Goal: Find specific page/section: Find specific page/section

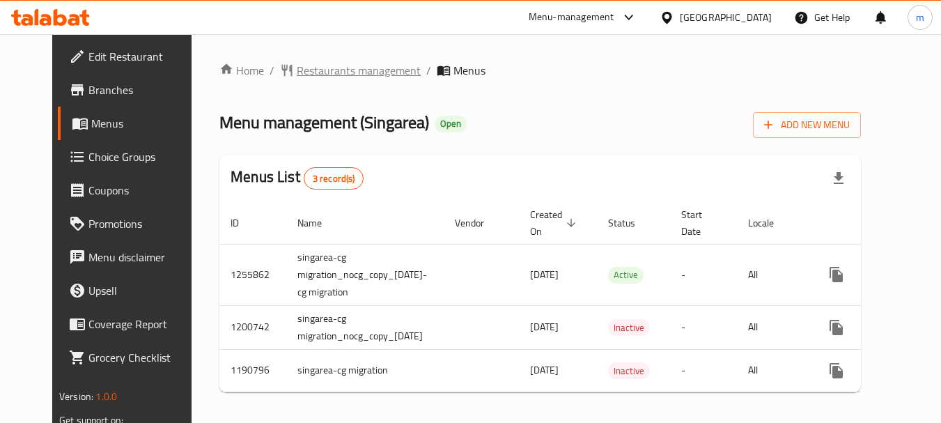
click at [304, 72] on span "Restaurants management" at bounding box center [359, 70] width 124 height 17
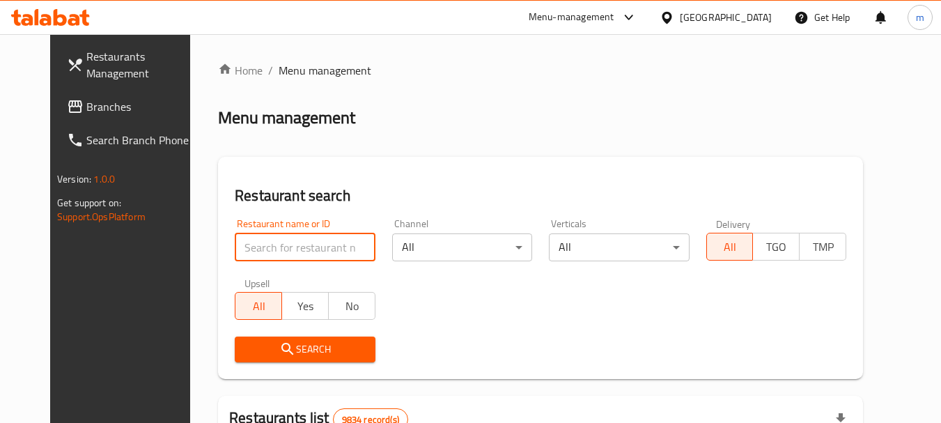
click at [285, 254] on input "search" at bounding box center [305, 247] width 140 height 28
paste input "623221"
type input "623221"
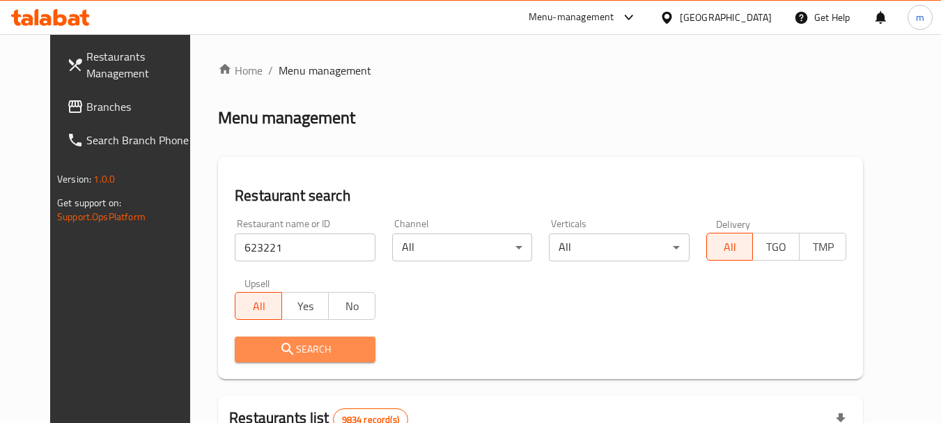
click at [279, 341] on span "Search" at bounding box center [305, 349] width 118 height 17
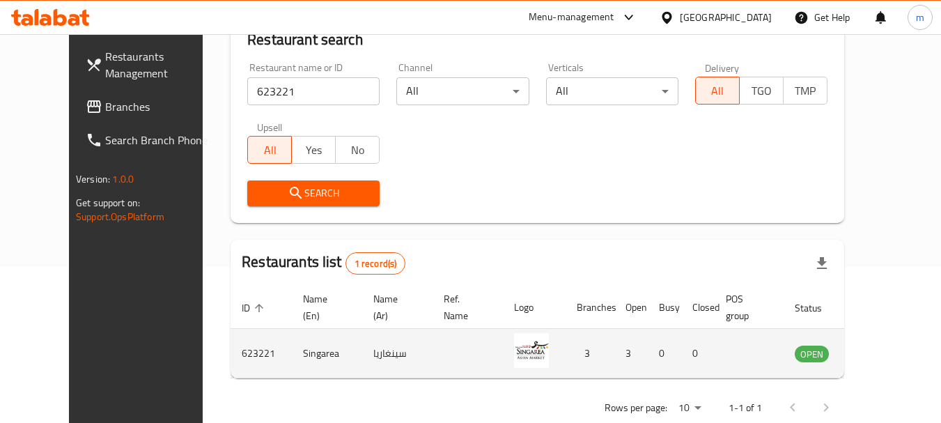
scroll to position [187, 0]
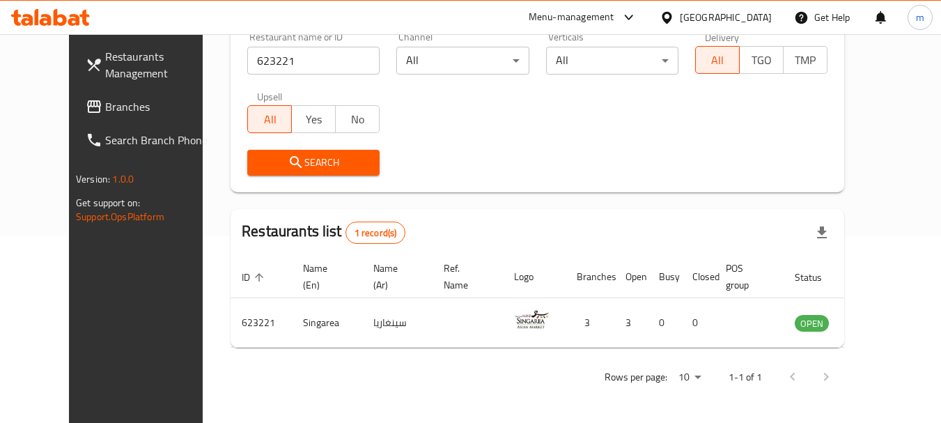
click at [754, 17] on div "Kuwait" at bounding box center [726, 17] width 92 height 15
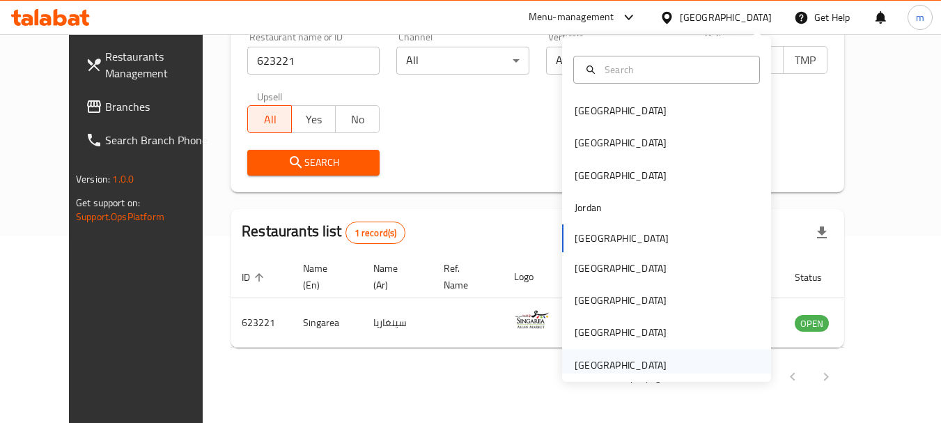
click at [616, 358] on div "[GEOGRAPHIC_DATA]" at bounding box center [621, 364] width 92 height 15
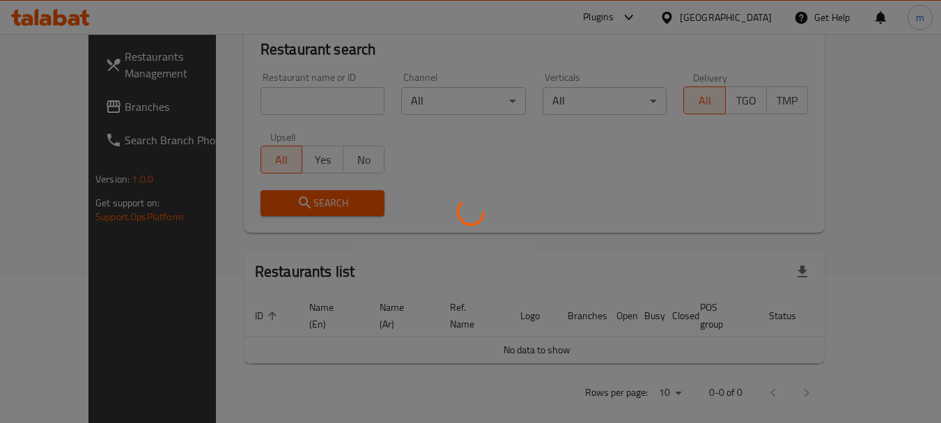
scroll to position [187, 0]
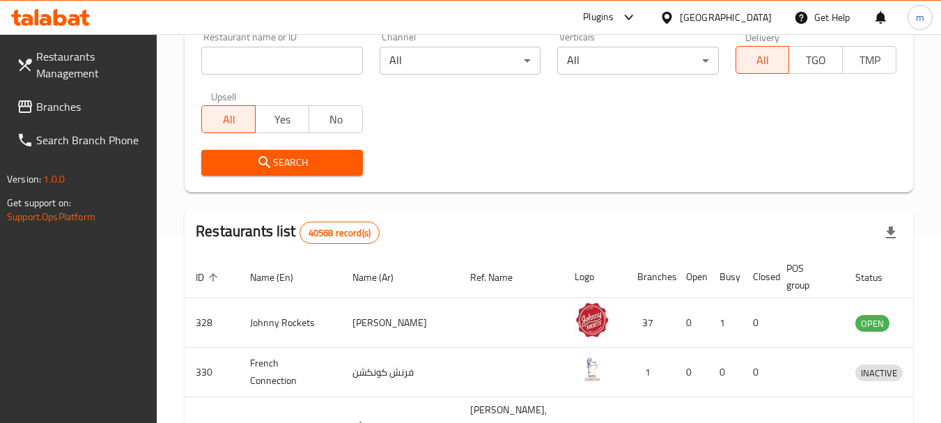
click at [53, 108] on span "Branches" at bounding box center [91, 106] width 110 height 17
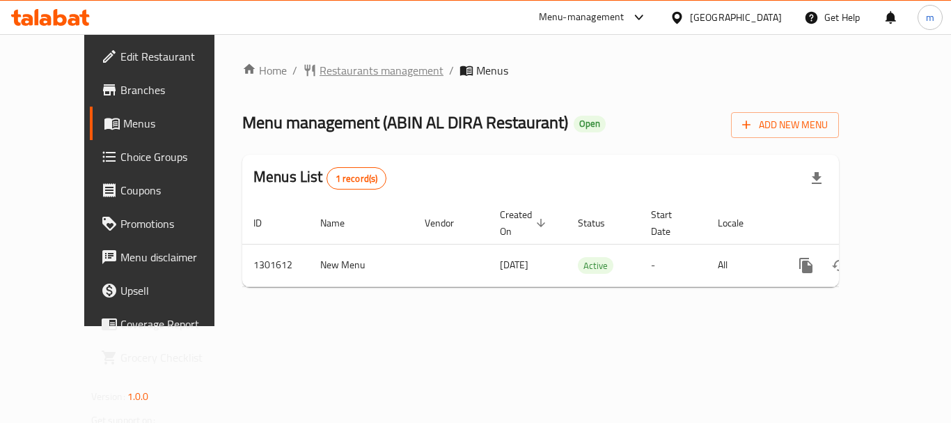
click at [349, 70] on span "Restaurants management" at bounding box center [382, 70] width 124 height 17
click at [320, 68] on span "Restaurants management" at bounding box center [382, 71] width 124 height 17
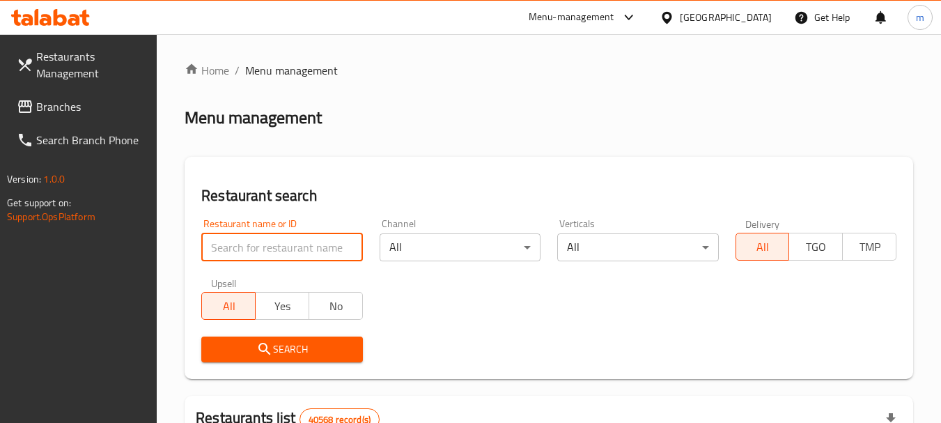
click at [251, 251] on input "search" at bounding box center [281, 247] width 161 height 28
paste input "702003"
type input "702003"
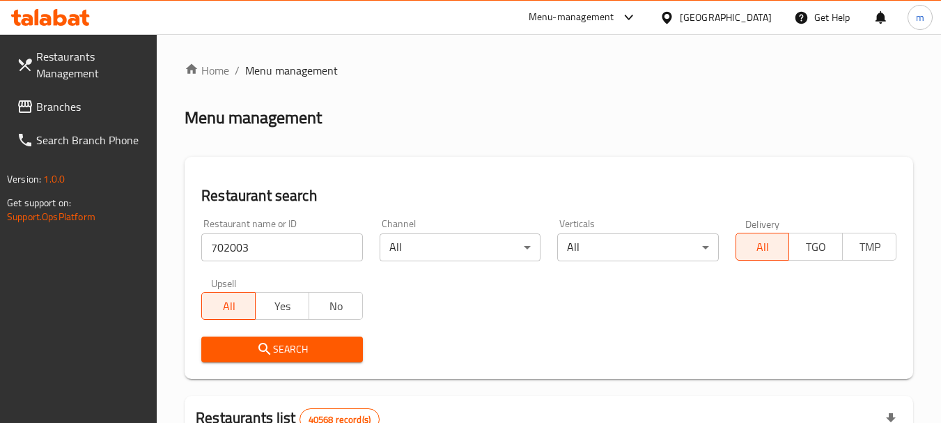
click at [291, 350] on span "Search" at bounding box center [281, 349] width 139 height 17
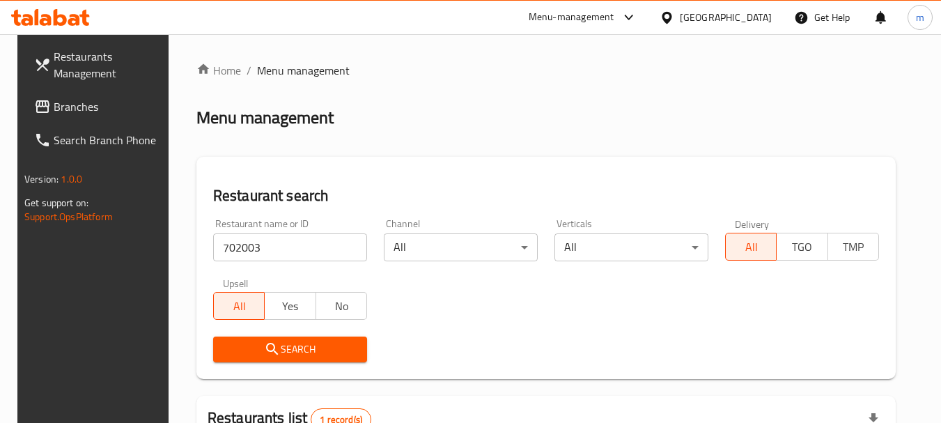
click at [54, 106] on span "Branches" at bounding box center [109, 106] width 110 height 17
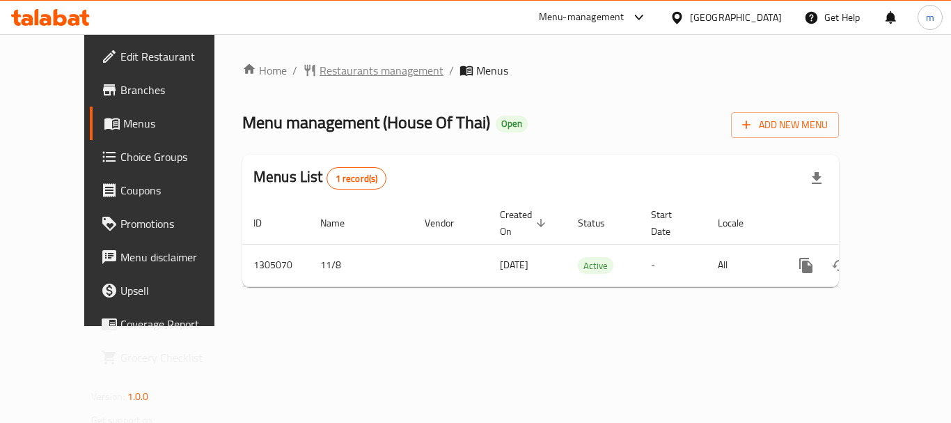
click at [323, 63] on span "Restaurants management" at bounding box center [382, 70] width 124 height 17
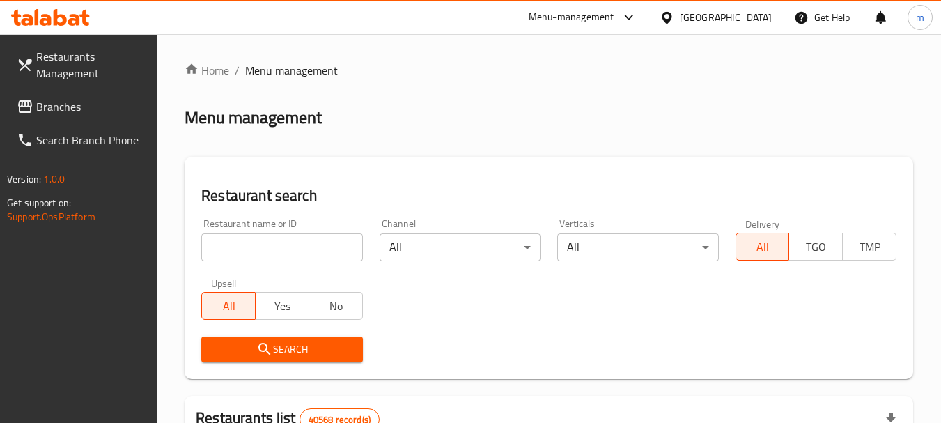
click at [296, 241] on input "search" at bounding box center [281, 247] width 161 height 28
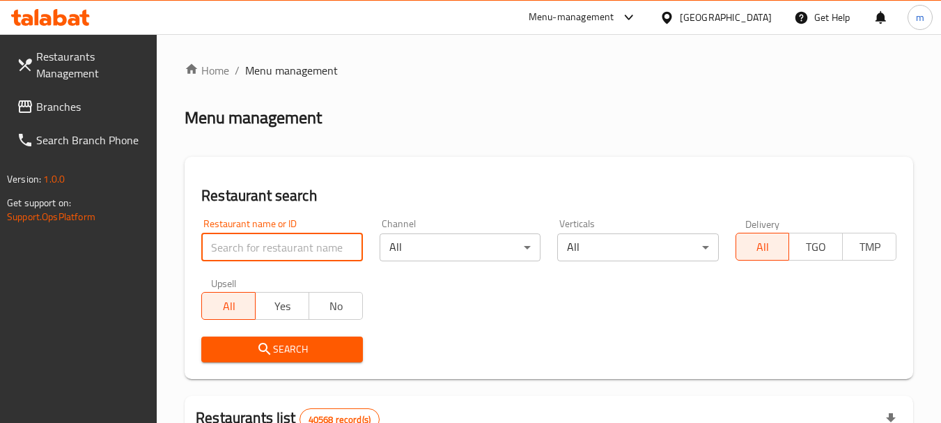
paste input "703527"
type input "703527"
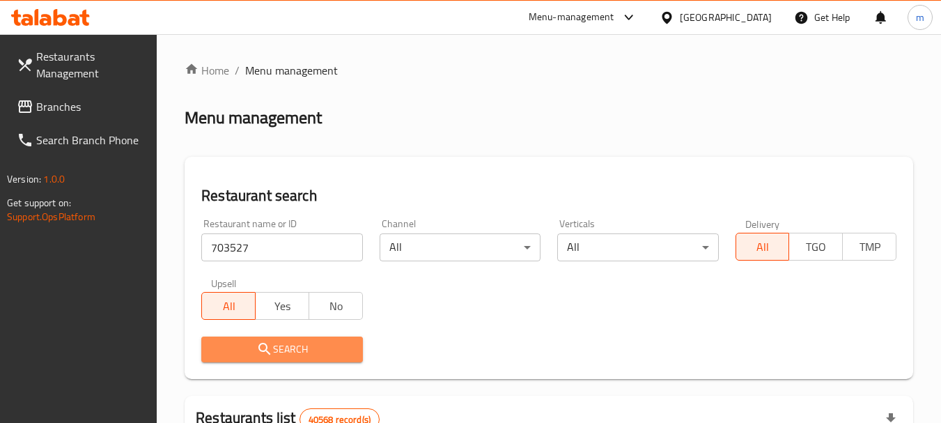
drag, startPoint x: 288, startPoint y: 353, endPoint x: 278, endPoint y: 349, distance: 11.3
click at [279, 349] on span "Search" at bounding box center [281, 349] width 139 height 17
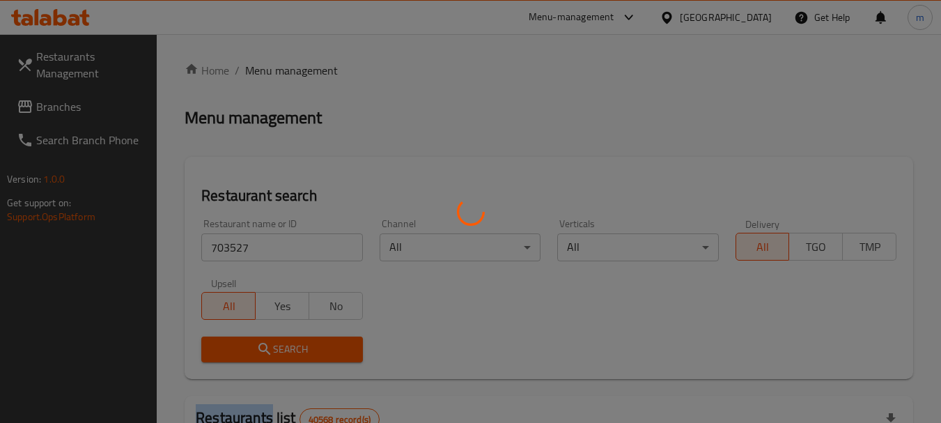
click at [278, 349] on div at bounding box center [470, 211] width 941 height 423
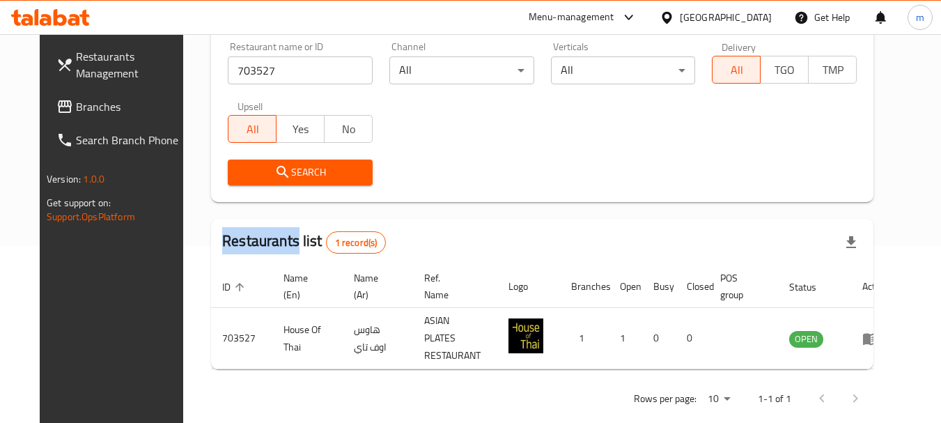
scroll to position [187, 0]
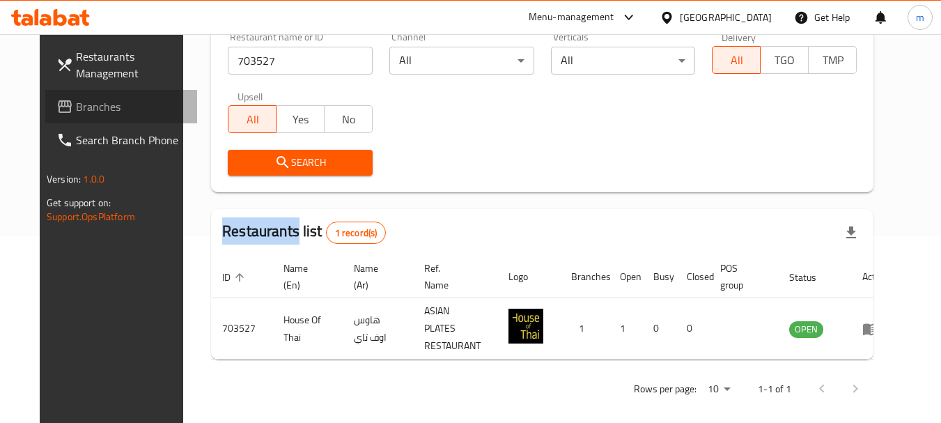
click at [76, 104] on span "Branches" at bounding box center [131, 106] width 110 height 17
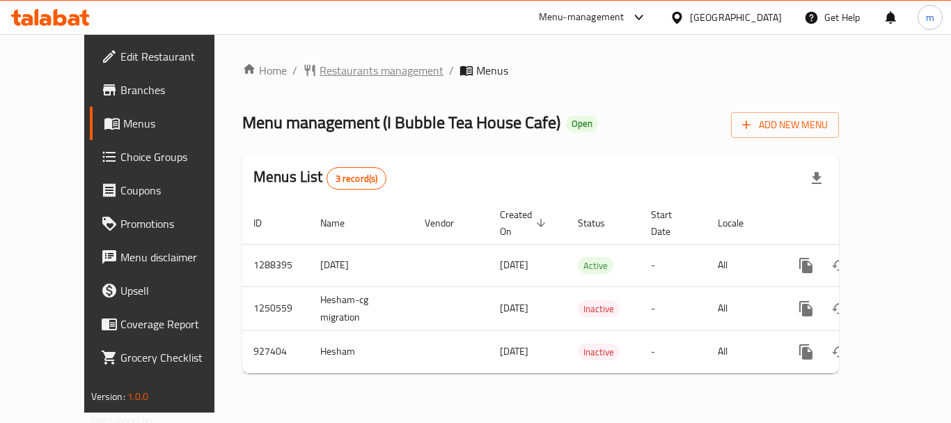
click at [315, 58] on div "Home / Restaurants management / Menus Menu management ( I Bubble Tea House Cafe…" at bounding box center [541, 223] width 653 height 378
click at [320, 68] on span "Restaurants management" at bounding box center [382, 70] width 124 height 17
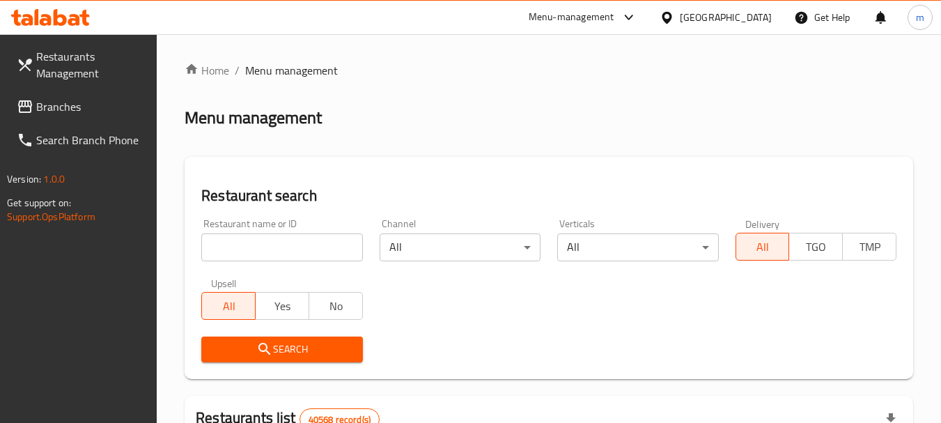
click at [267, 244] on input "search" at bounding box center [281, 247] width 161 height 28
paste input "658825"
type input "658825"
click at [292, 351] on span "Search" at bounding box center [281, 349] width 139 height 17
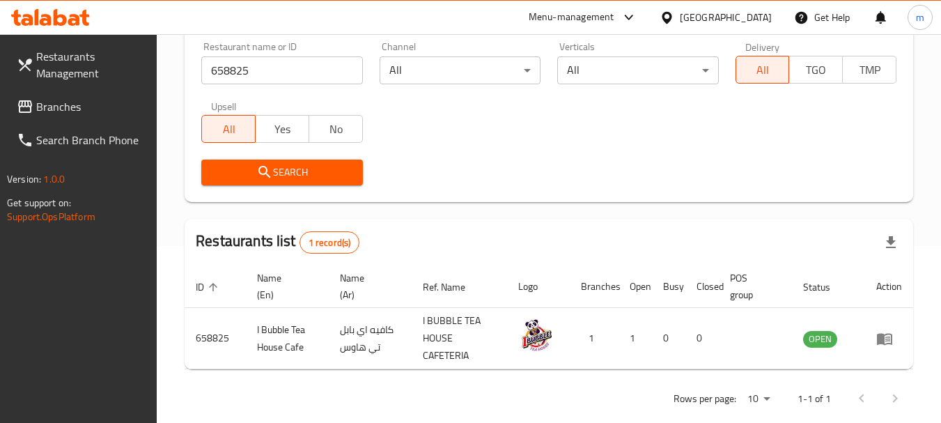
scroll to position [198, 0]
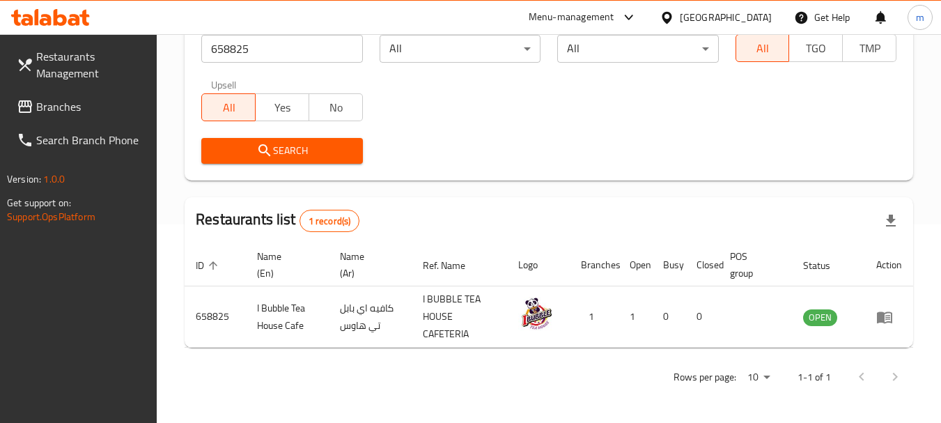
click at [719, 22] on div "[GEOGRAPHIC_DATA]" at bounding box center [726, 17] width 92 height 15
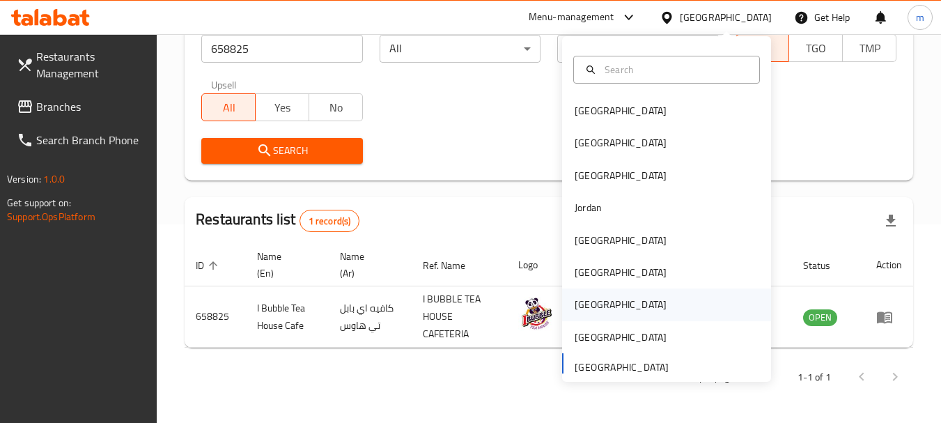
click at [575, 304] on div "[GEOGRAPHIC_DATA]" at bounding box center [621, 304] width 92 height 15
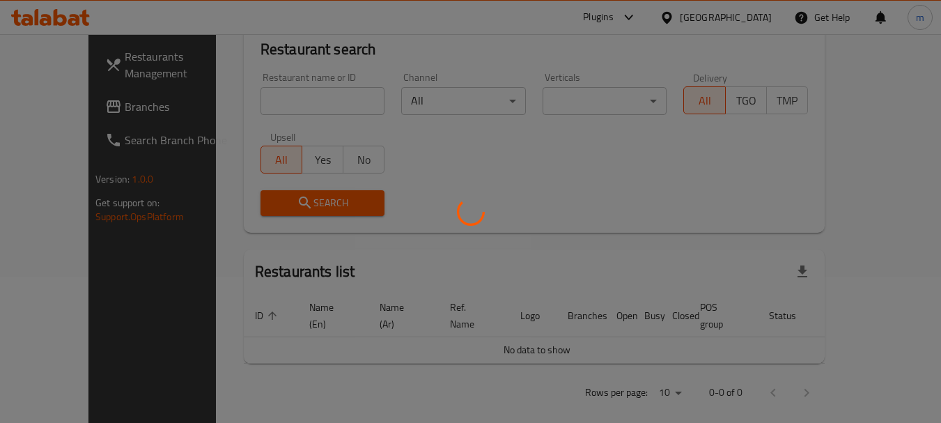
scroll to position [198, 0]
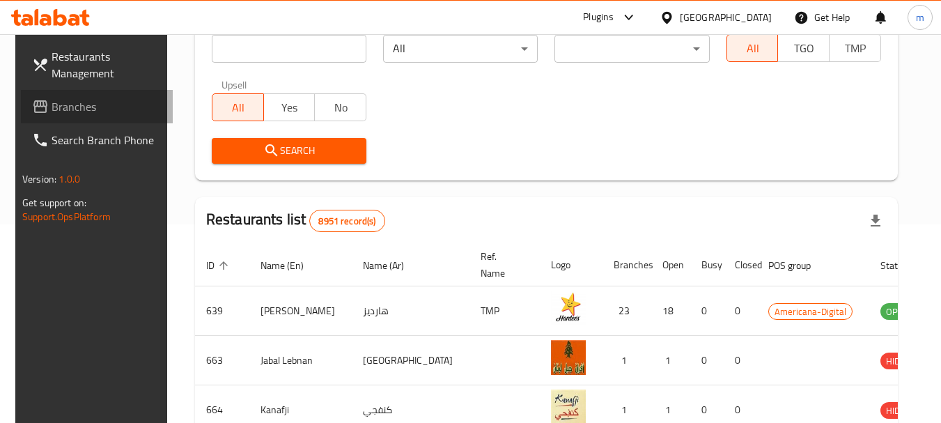
click at [63, 100] on span "Branches" at bounding box center [107, 106] width 110 height 17
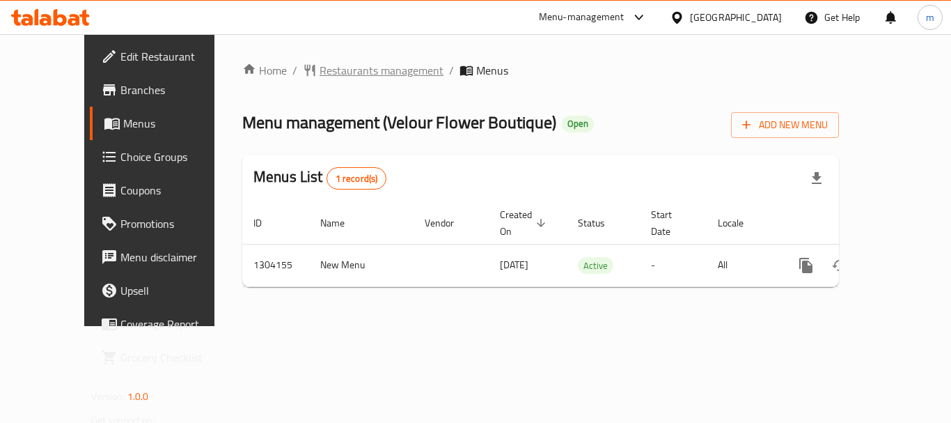
click at [320, 69] on span "Restaurants management" at bounding box center [382, 70] width 124 height 17
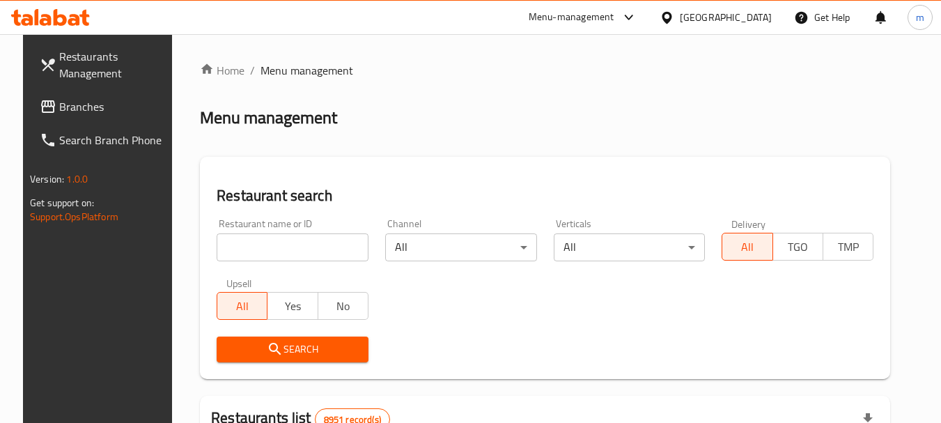
click at [299, 252] on input "search" at bounding box center [293, 247] width 152 height 28
paste input "703085"
type input "703085"
click at [306, 344] on span "Search" at bounding box center [293, 349] width 130 height 17
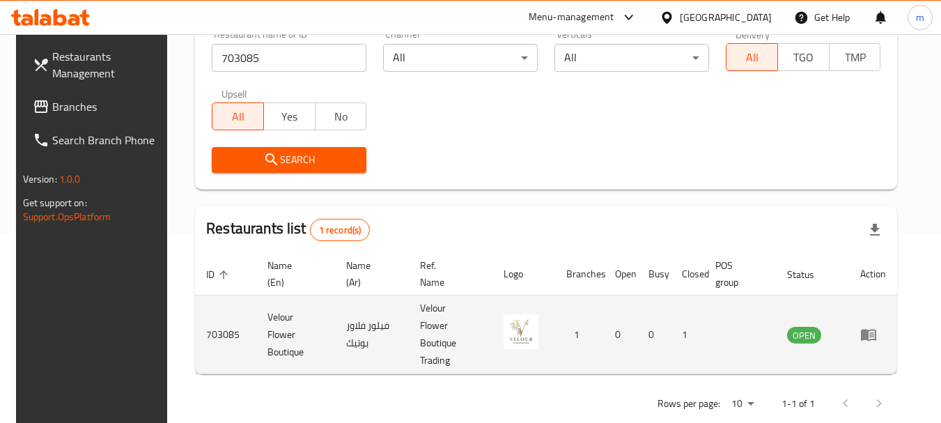
scroll to position [198, 0]
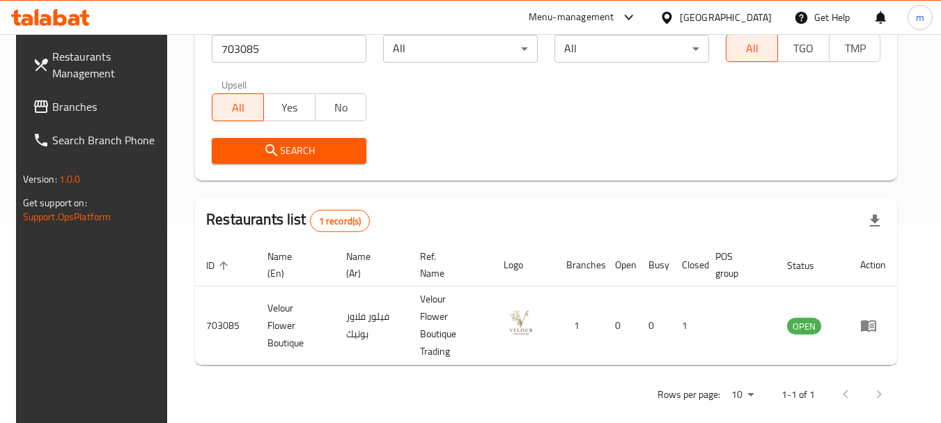
click at [770, 17] on div "[GEOGRAPHIC_DATA]" at bounding box center [726, 17] width 92 height 15
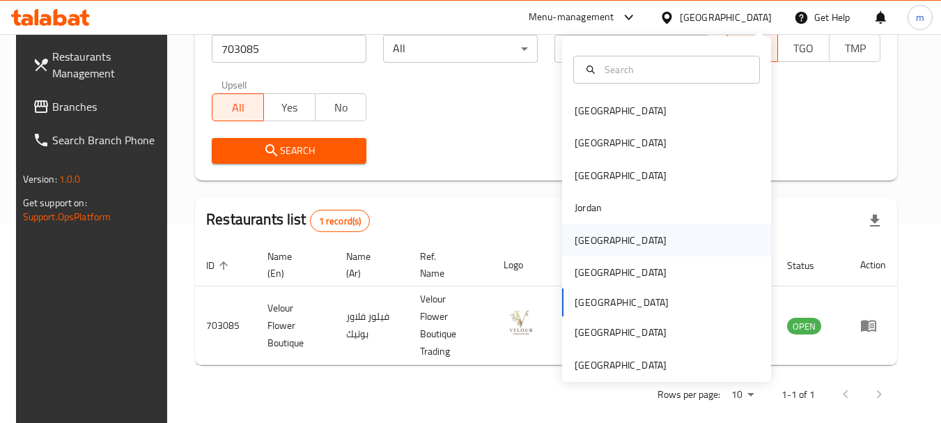
click at [584, 233] on div "[GEOGRAPHIC_DATA]" at bounding box center [621, 240] width 92 height 15
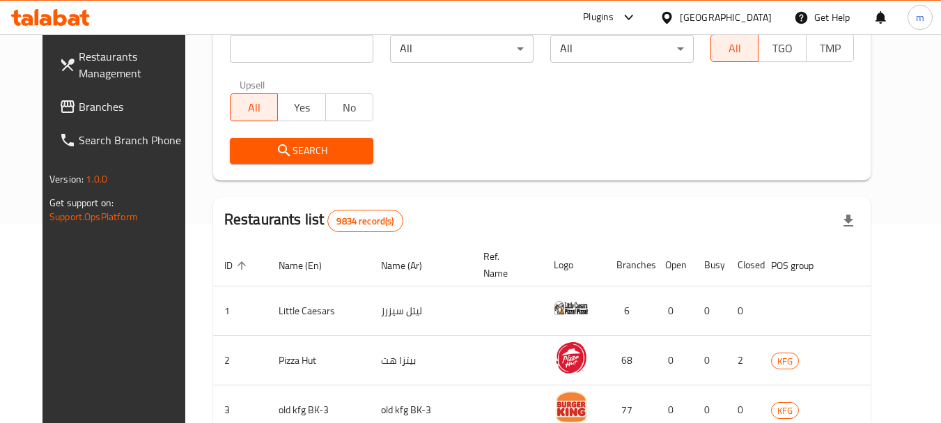
scroll to position [59, 0]
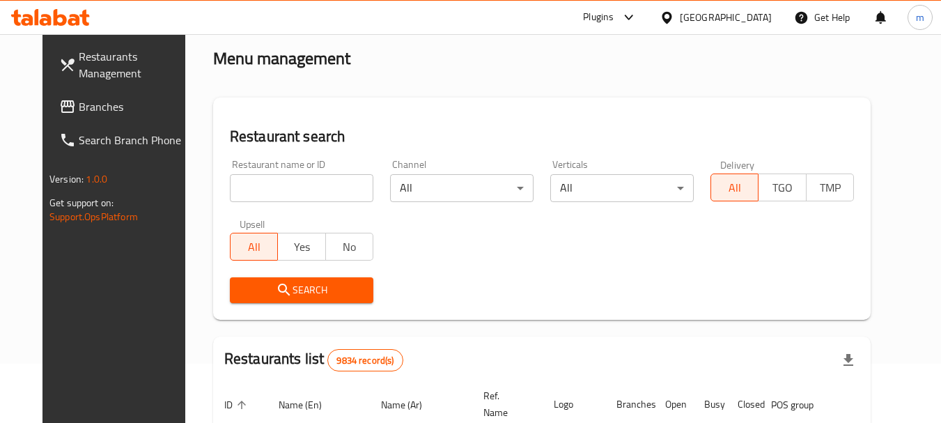
click at [252, 187] on input "search" at bounding box center [301, 188] width 143 height 28
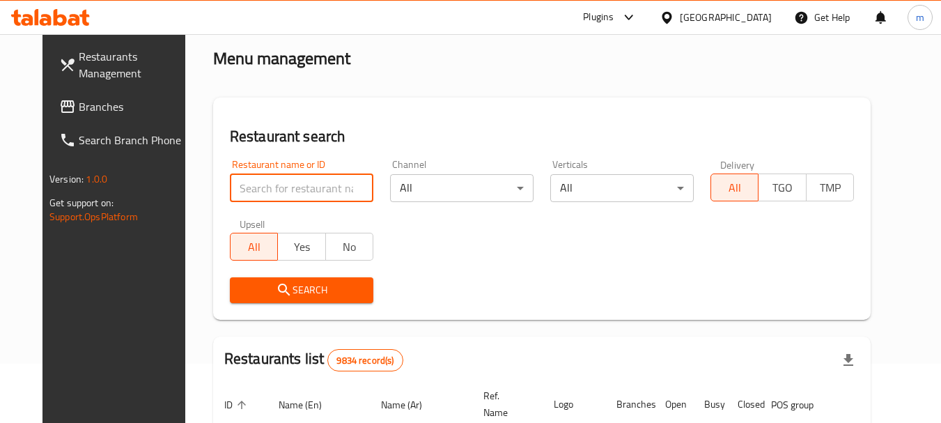
click at [79, 102] on span "Branches" at bounding box center [134, 106] width 110 height 17
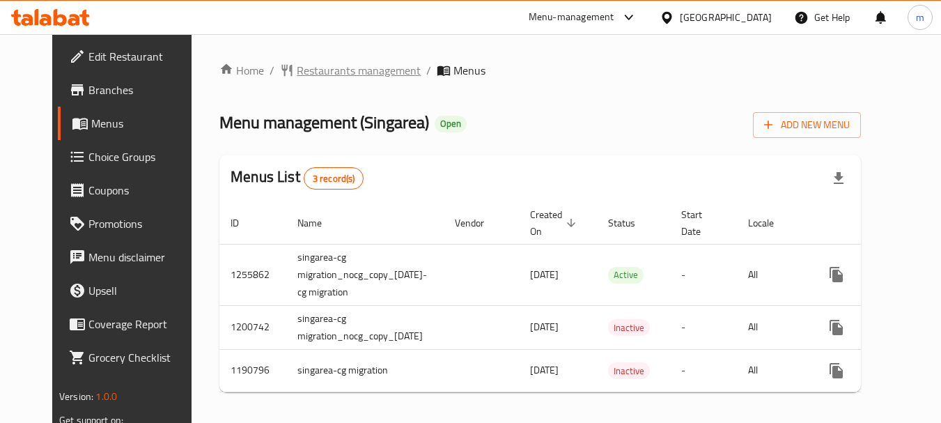
click at [330, 65] on span "Restaurants management" at bounding box center [359, 70] width 124 height 17
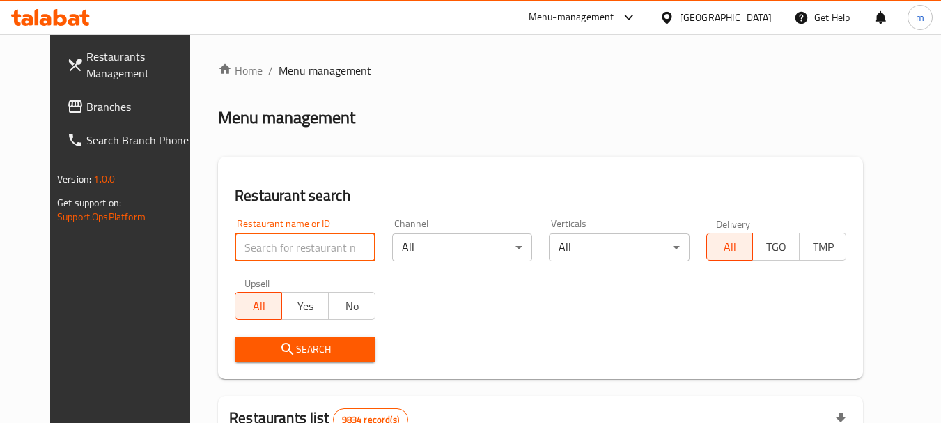
click at [235, 247] on input "search" at bounding box center [305, 247] width 140 height 28
paste input "623221"
type input "623221"
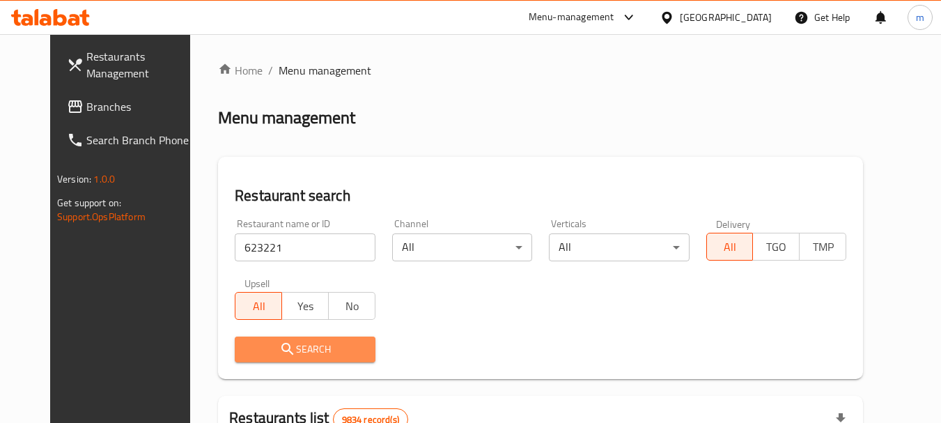
click at [283, 352] on span "Search" at bounding box center [305, 349] width 118 height 17
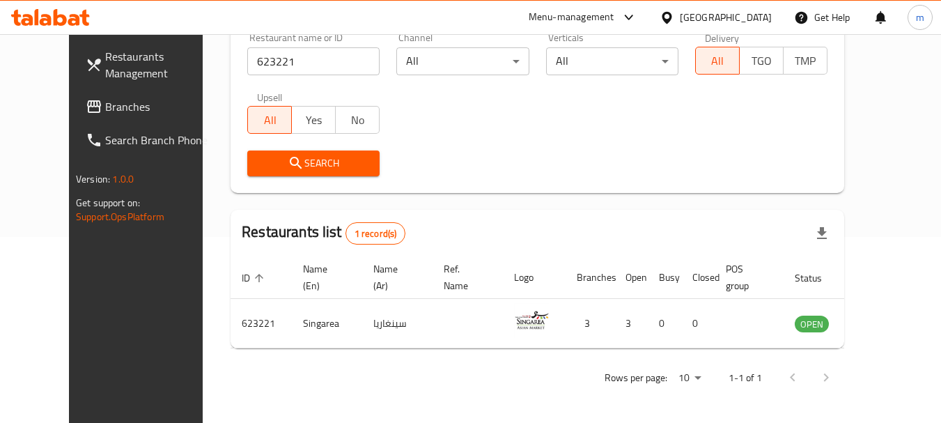
scroll to position [187, 0]
click at [747, 20] on div "[GEOGRAPHIC_DATA]" at bounding box center [726, 17] width 92 height 15
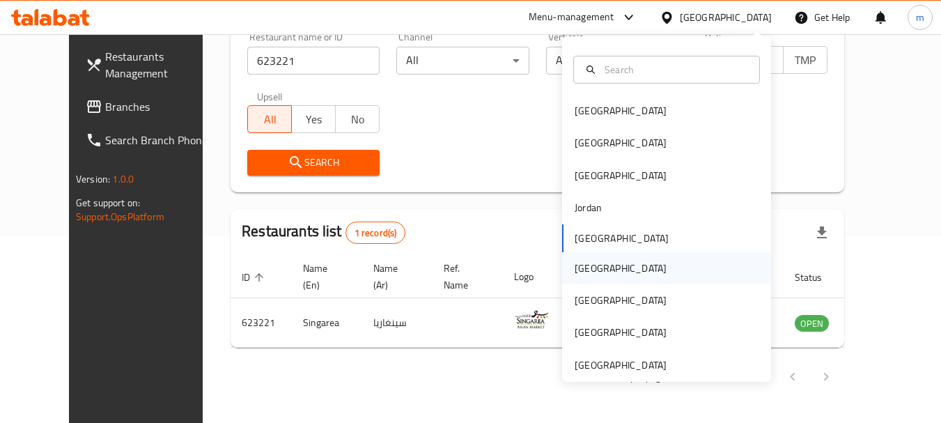
click at [586, 263] on div "Oman" at bounding box center [621, 267] width 92 height 15
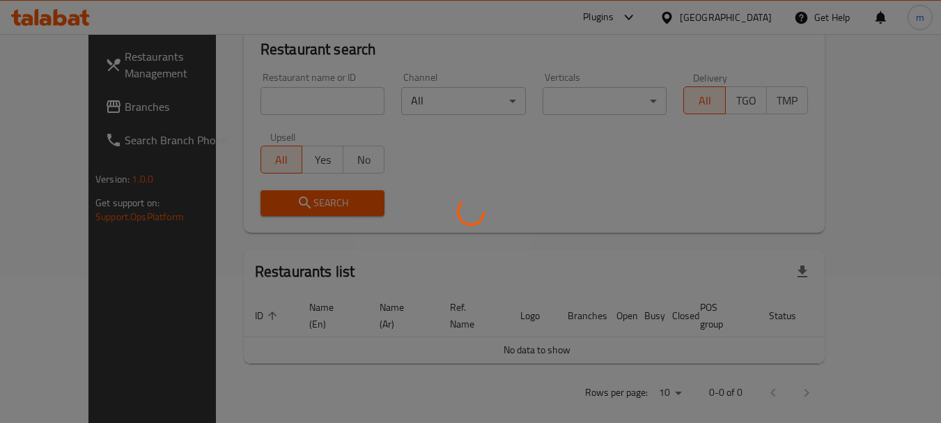
scroll to position [187, 0]
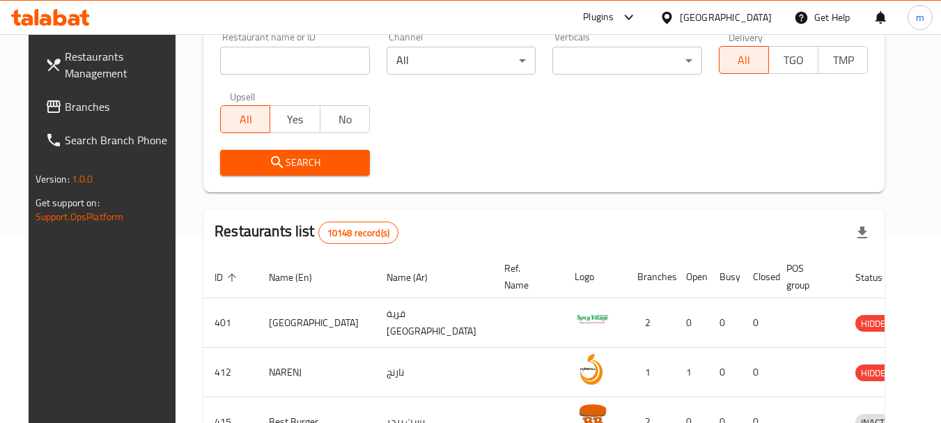
click at [65, 111] on span "Branches" at bounding box center [120, 106] width 110 height 17
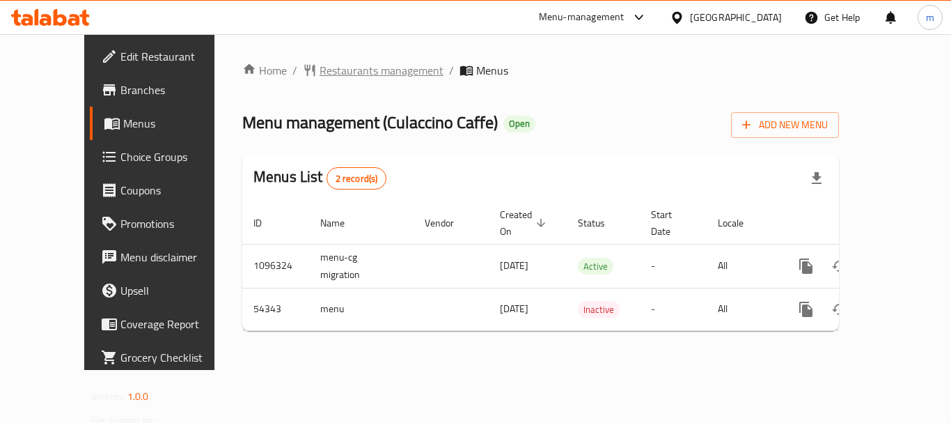
click at [320, 71] on span "Restaurants management" at bounding box center [382, 70] width 124 height 17
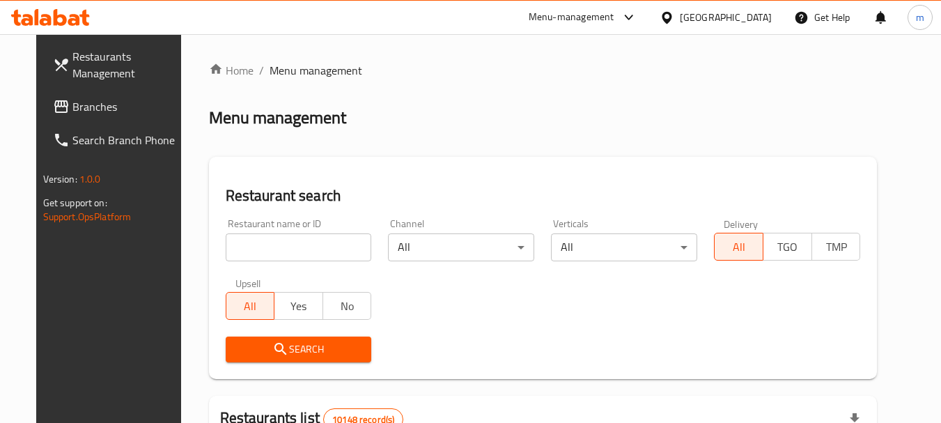
click at [270, 243] on input "search" at bounding box center [299, 247] width 146 height 28
paste input "26782"
type input "26782"
click at [272, 349] on icon "submit" at bounding box center [280, 349] width 17 height 17
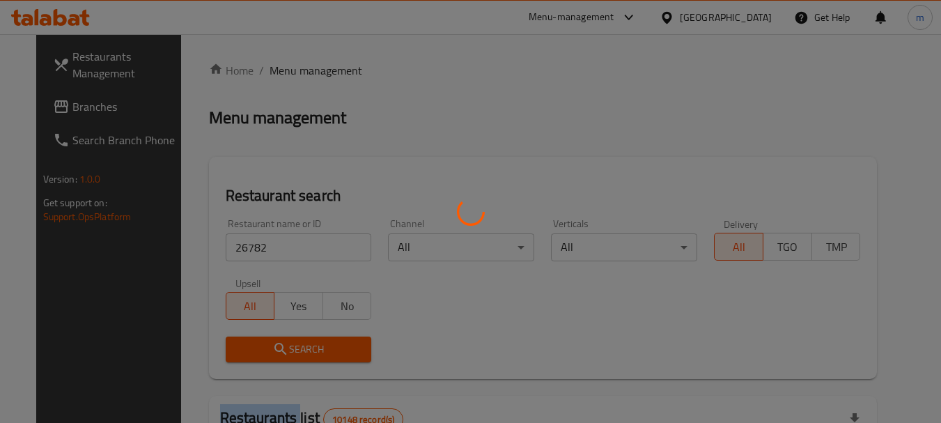
click at [271, 349] on div at bounding box center [470, 211] width 941 height 423
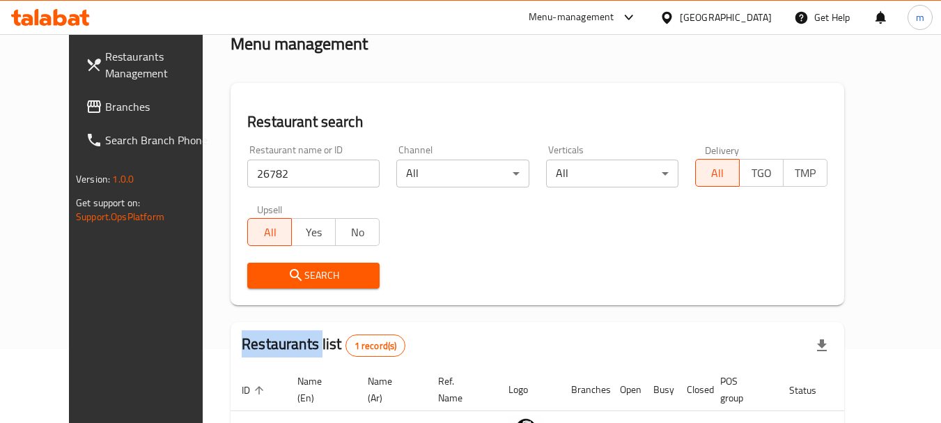
scroll to position [187, 0]
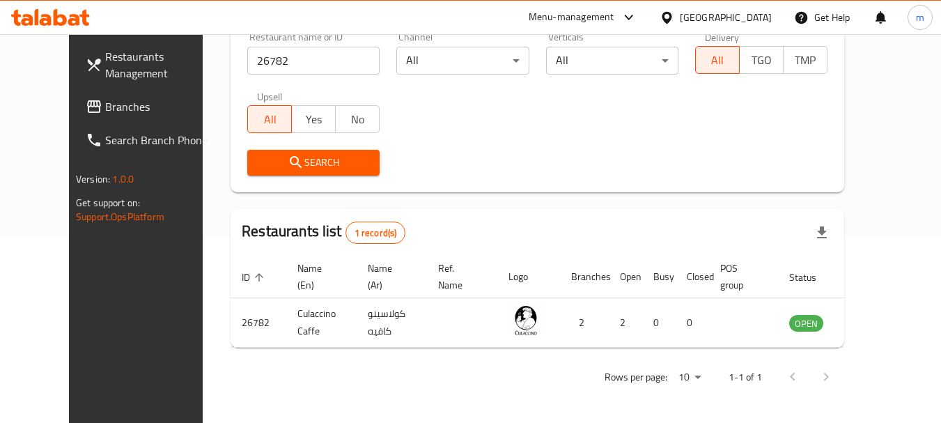
click at [763, 15] on div "[GEOGRAPHIC_DATA]" at bounding box center [726, 17] width 92 height 15
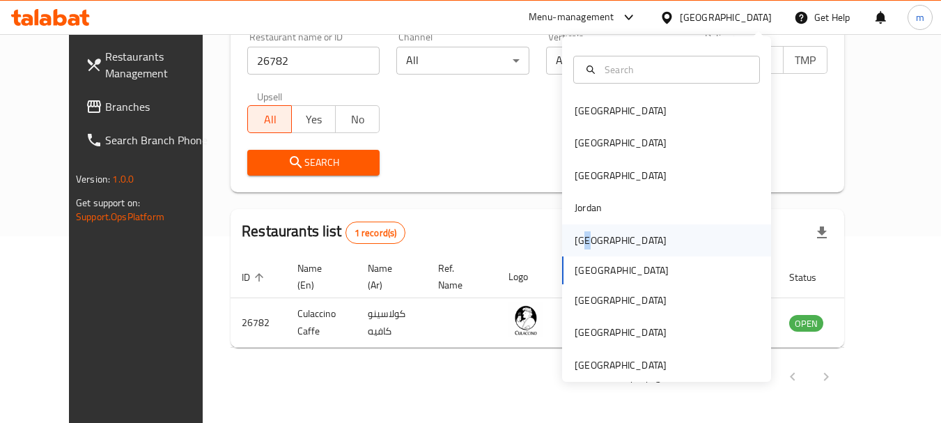
click at [580, 235] on div "[GEOGRAPHIC_DATA]" at bounding box center [621, 240] width 92 height 15
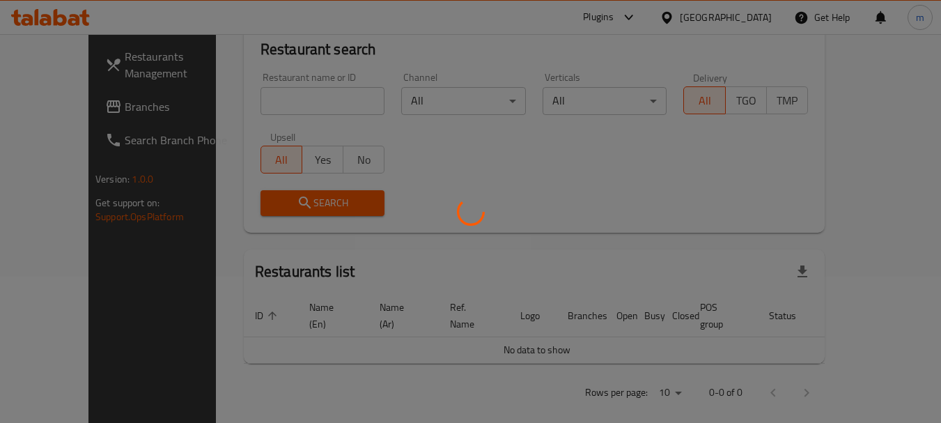
scroll to position [187, 0]
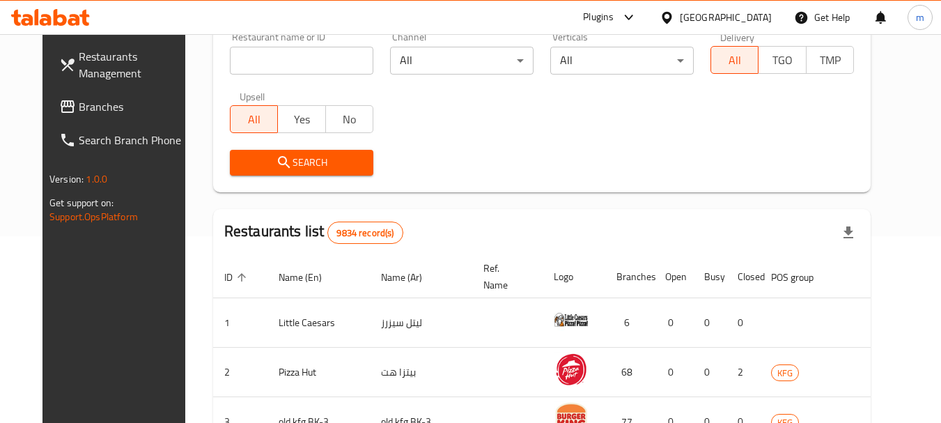
click at [79, 107] on span "Branches" at bounding box center [134, 106] width 110 height 17
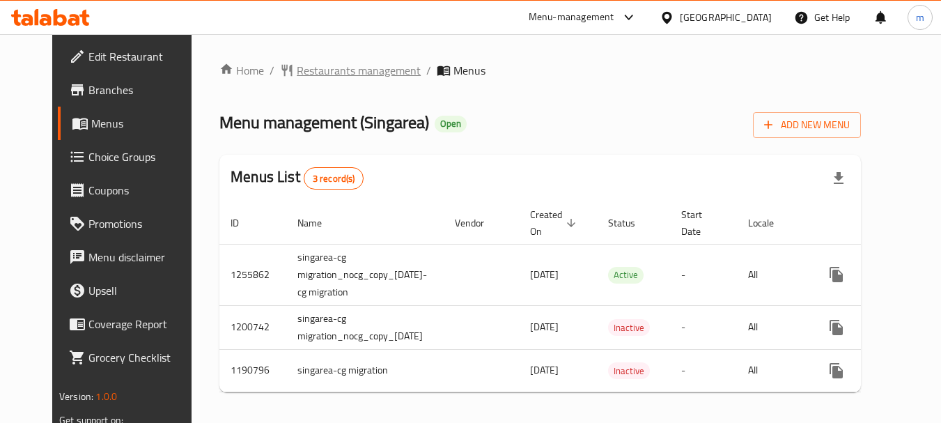
click at [320, 69] on span "Restaurants management" at bounding box center [359, 70] width 124 height 17
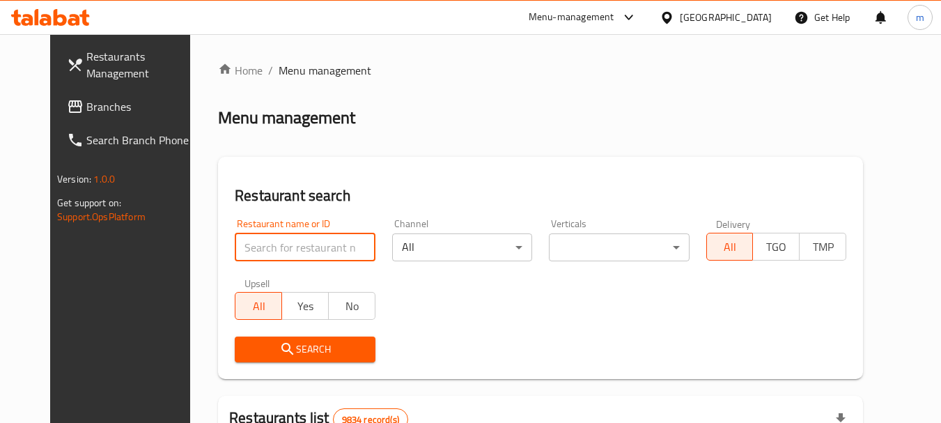
click at [264, 256] on input "search" at bounding box center [305, 247] width 140 height 28
paste input "623221"
type input "623221"
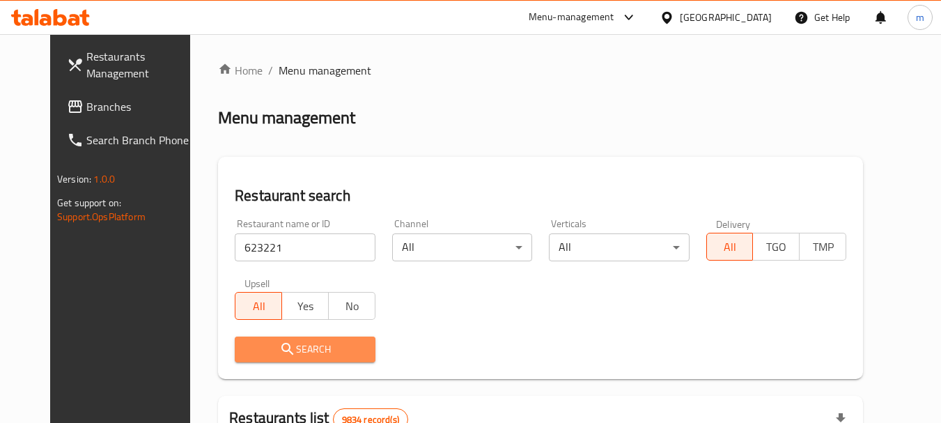
click at [277, 351] on span "Search" at bounding box center [305, 349] width 118 height 17
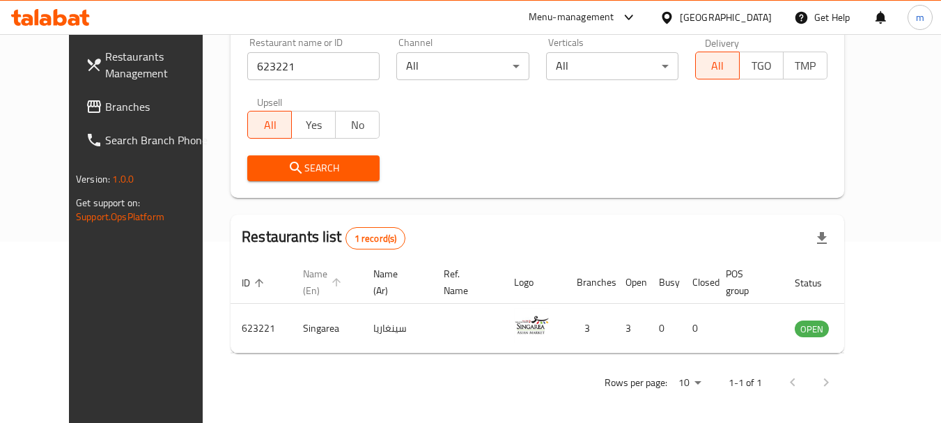
scroll to position [187, 0]
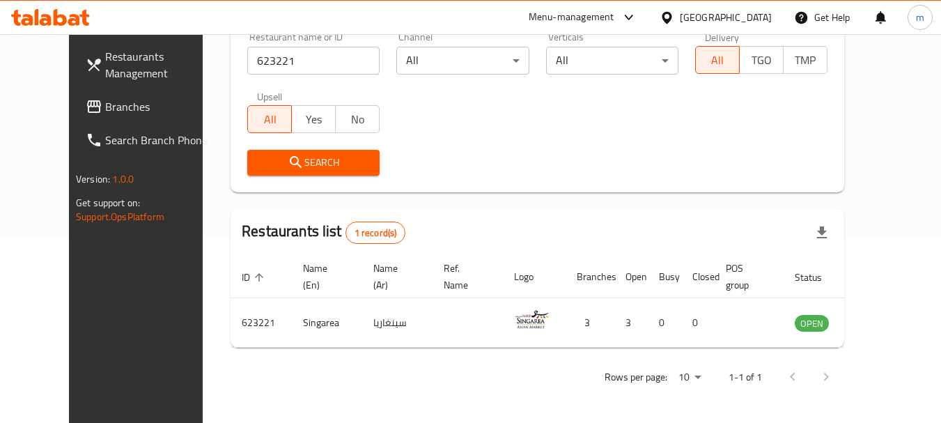
click at [754, 23] on div "[GEOGRAPHIC_DATA]" at bounding box center [726, 17] width 92 height 15
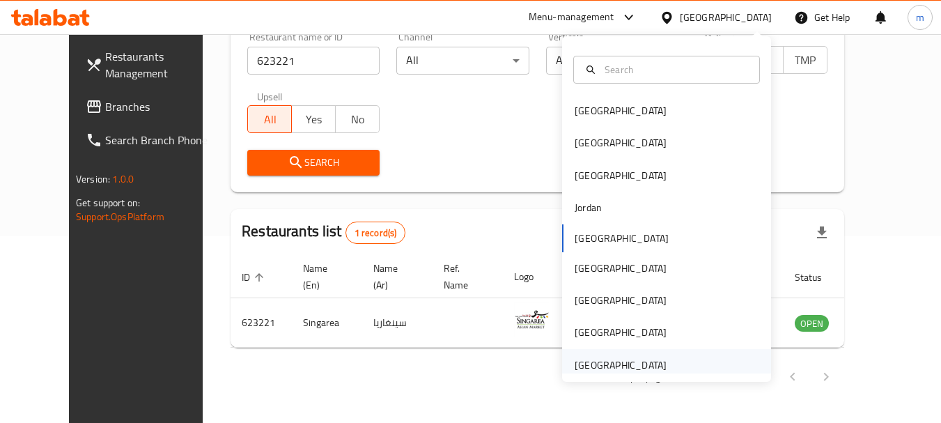
click at [630, 368] on div "[GEOGRAPHIC_DATA]" at bounding box center [621, 364] width 92 height 15
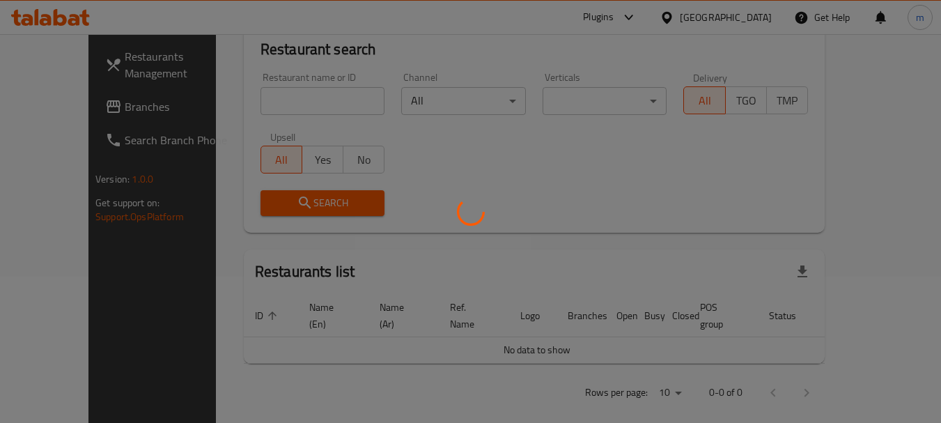
scroll to position [187, 0]
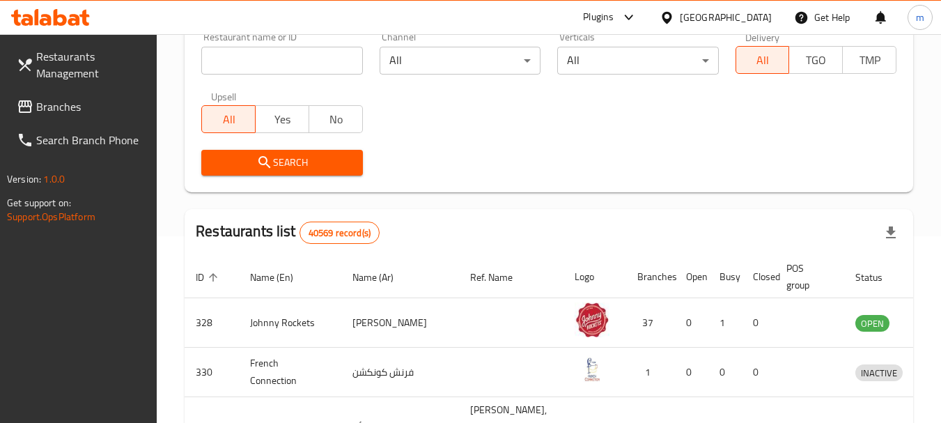
click at [48, 106] on span "Branches" at bounding box center [91, 106] width 110 height 17
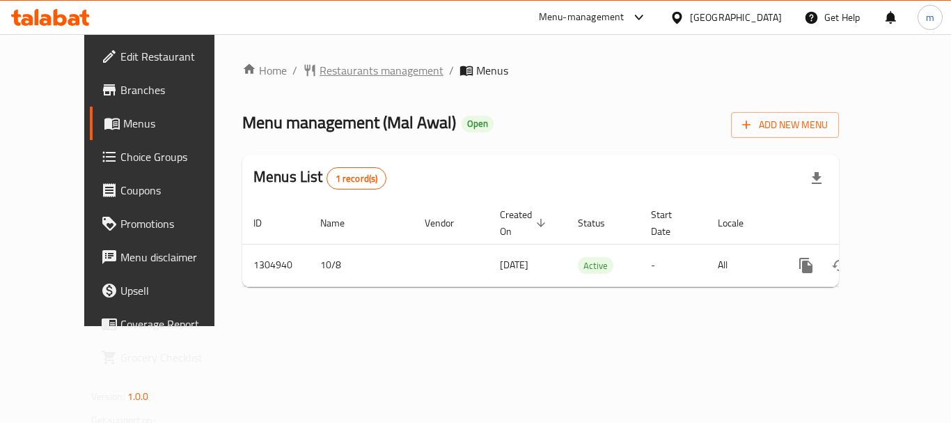
click at [320, 68] on span "Restaurants management" at bounding box center [382, 70] width 124 height 17
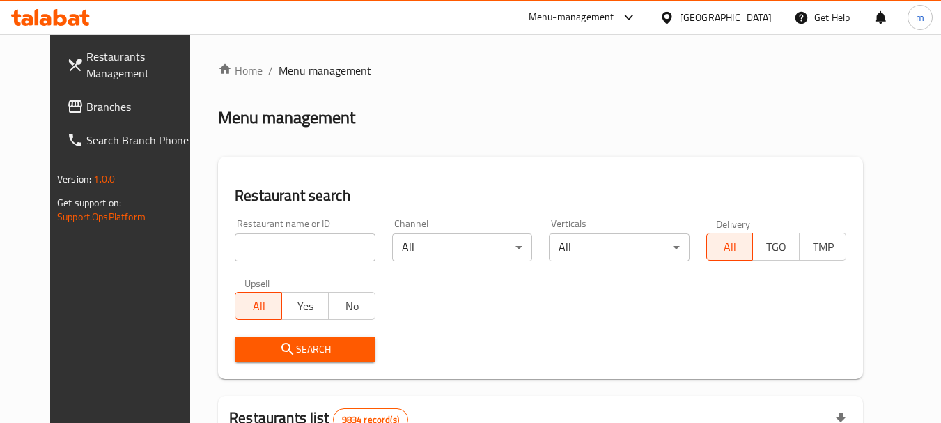
click at [253, 249] on input "search" at bounding box center [305, 247] width 140 height 28
paste input "703448"
type input "703448"
click at [284, 350] on span "Search" at bounding box center [305, 349] width 118 height 17
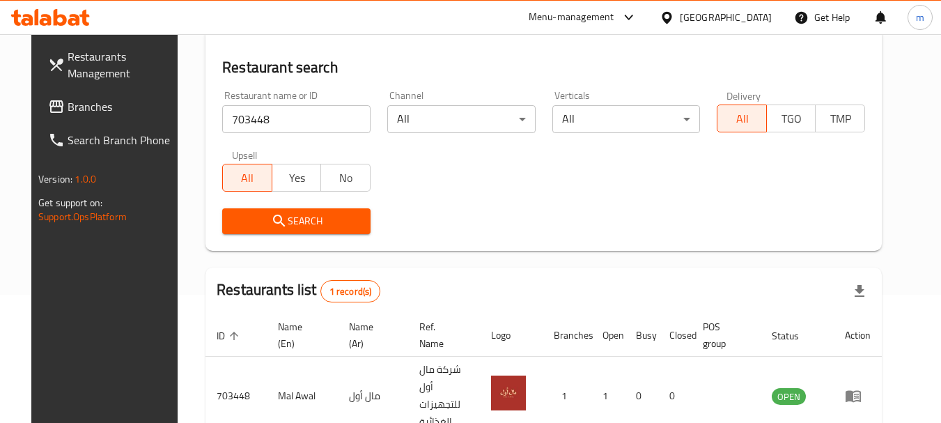
scroll to position [187, 0]
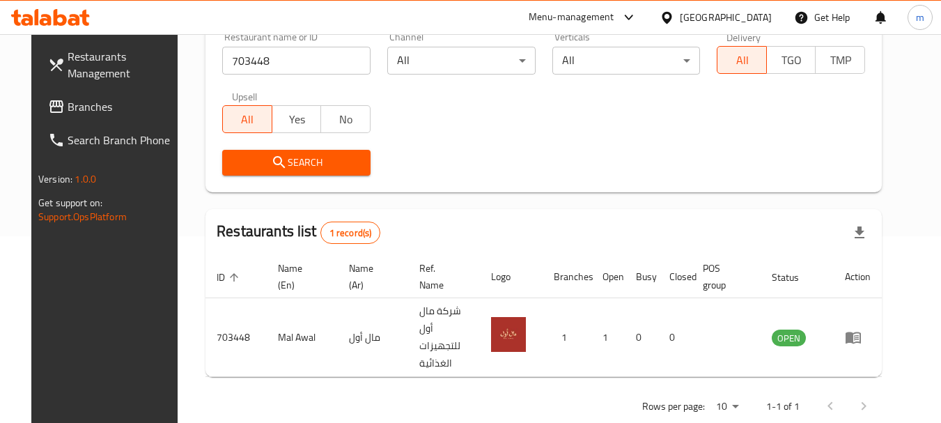
click at [765, 13] on div "[GEOGRAPHIC_DATA]" at bounding box center [726, 17] width 92 height 15
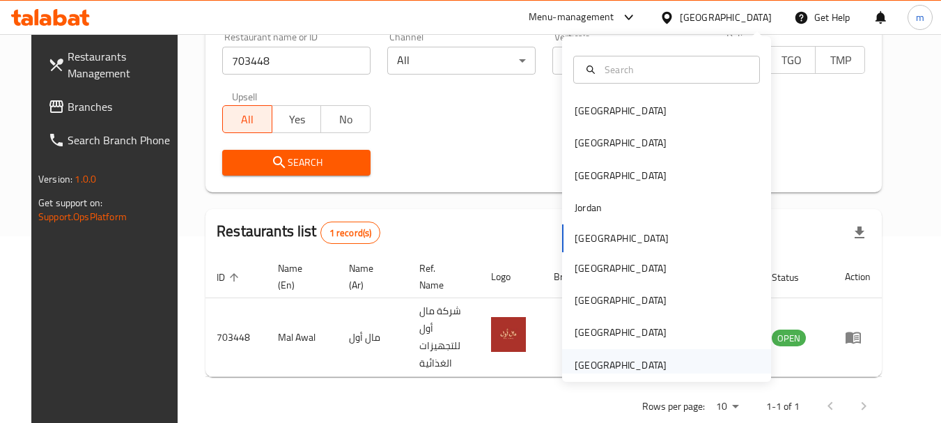
click at [602, 361] on div "[GEOGRAPHIC_DATA]" at bounding box center [621, 364] width 92 height 15
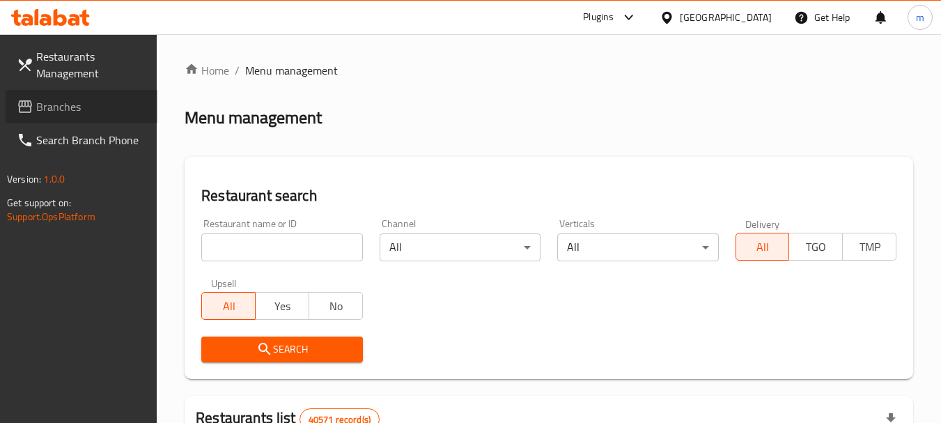
drag, startPoint x: 74, startPoint y: 107, endPoint x: 57, endPoint y: 111, distance: 17.2
click at [57, 111] on span "Branches" at bounding box center [91, 106] width 110 height 17
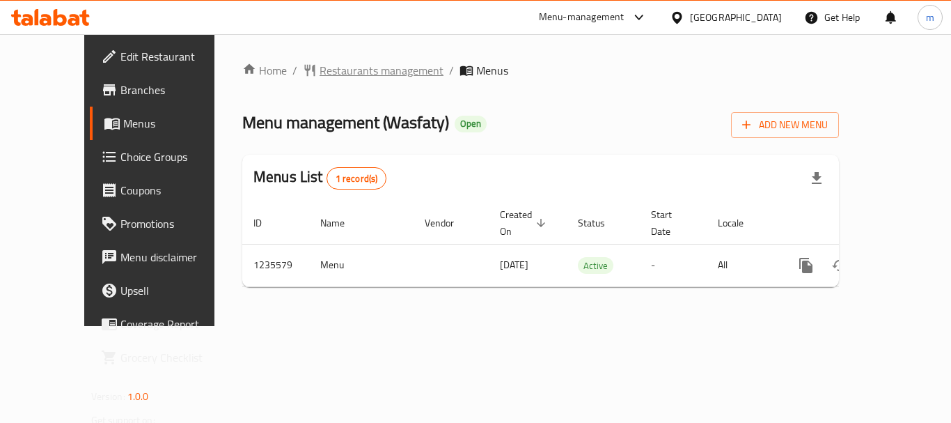
click at [320, 71] on span "Restaurants management" at bounding box center [382, 70] width 124 height 17
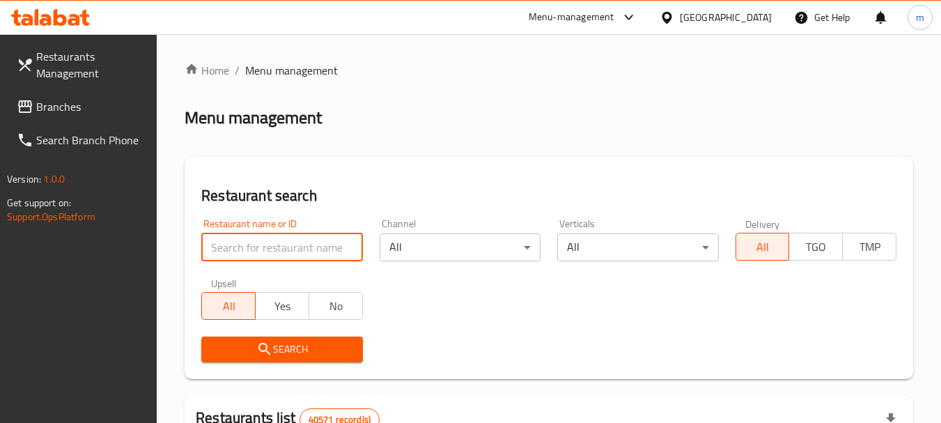
drag, startPoint x: 245, startPoint y: 242, endPoint x: 228, endPoint y: 244, distance: 17.5
drag, startPoint x: 228, startPoint y: 244, endPoint x: 220, endPoint y: 244, distance: 7.7
click at [220, 244] on input "search" at bounding box center [281, 247] width 161 height 28
paste input "678776"
type input "678776"
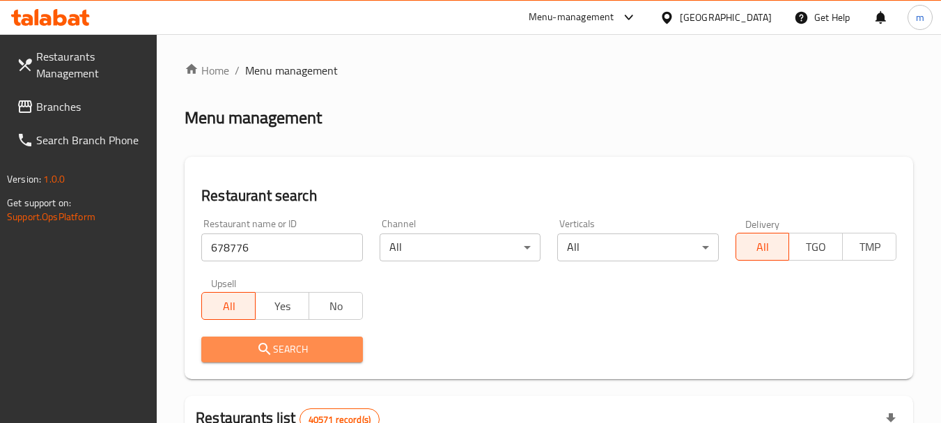
click at [272, 354] on icon "submit" at bounding box center [264, 349] width 17 height 17
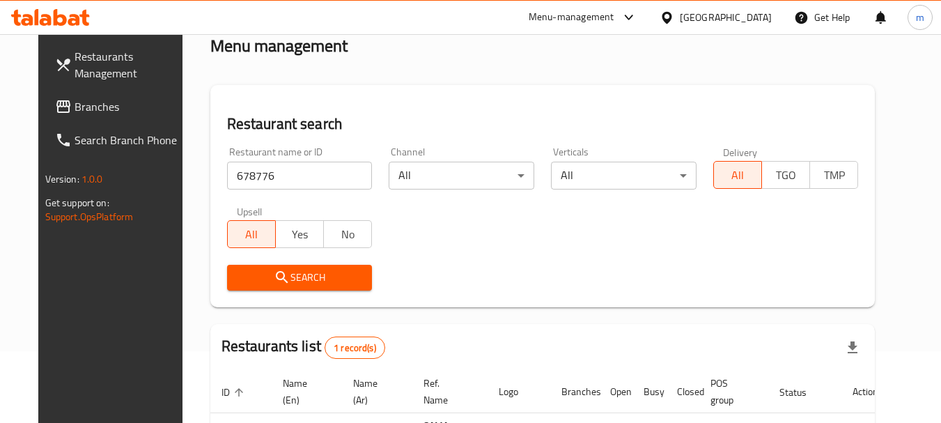
scroll to position [139, 0]
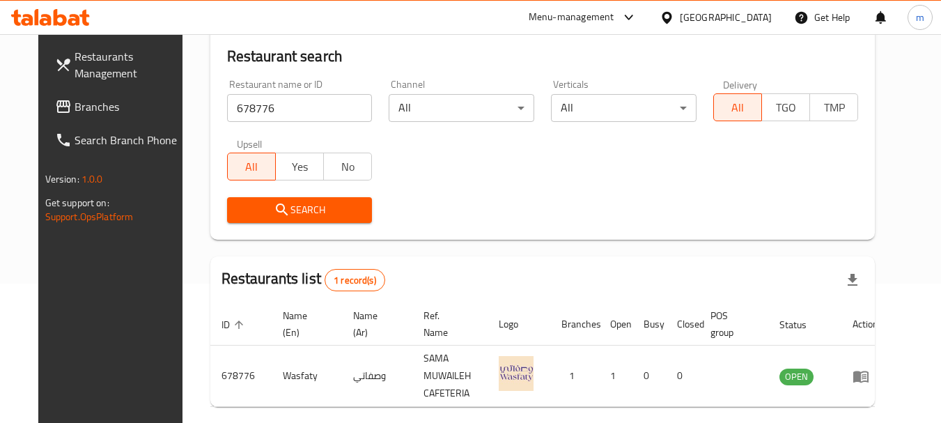
click at [738, 21] on div "[GEOGRAPHIC_DATA]" at bounding box center [726, 17] width 92 height 15
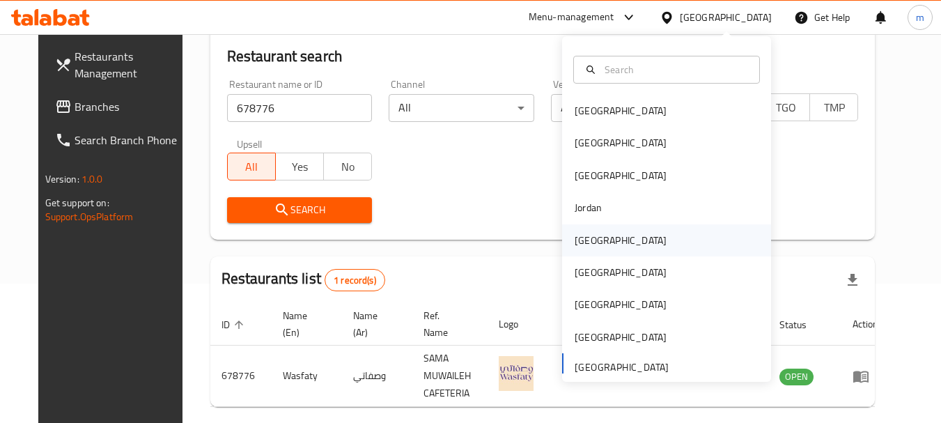
click at [580, 244] on div "[GEOGRAPHIC_DATA]" at bounding box center [621, 240] width 92 height 15
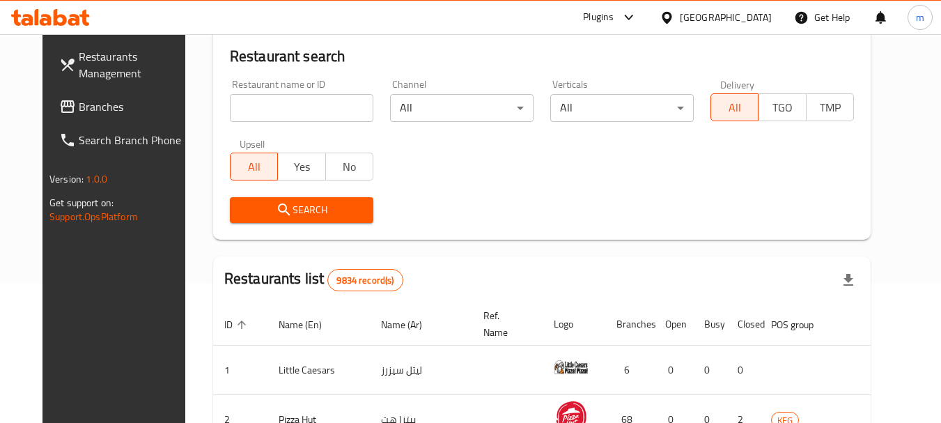
click at [79, 107] on span "Branches" at bounding box center [134, 106] width 110 height 17
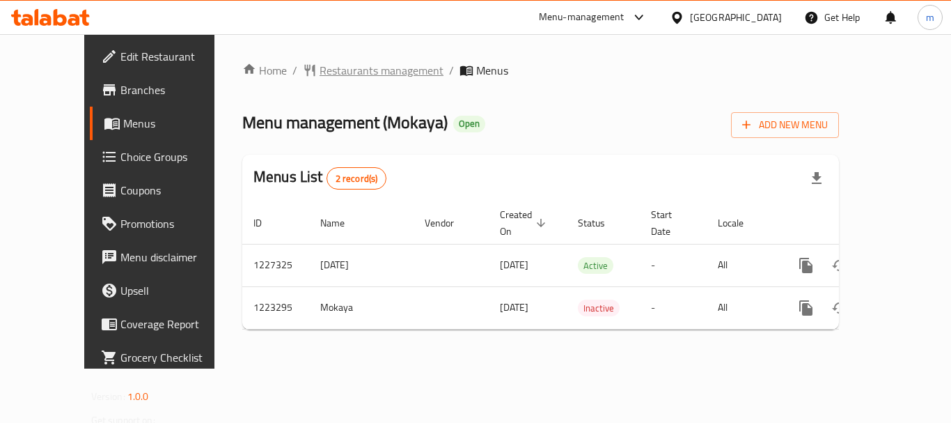
click at [328, 65] on span "Restaurants management" at bounding box center [382, 70] width 124 height 17
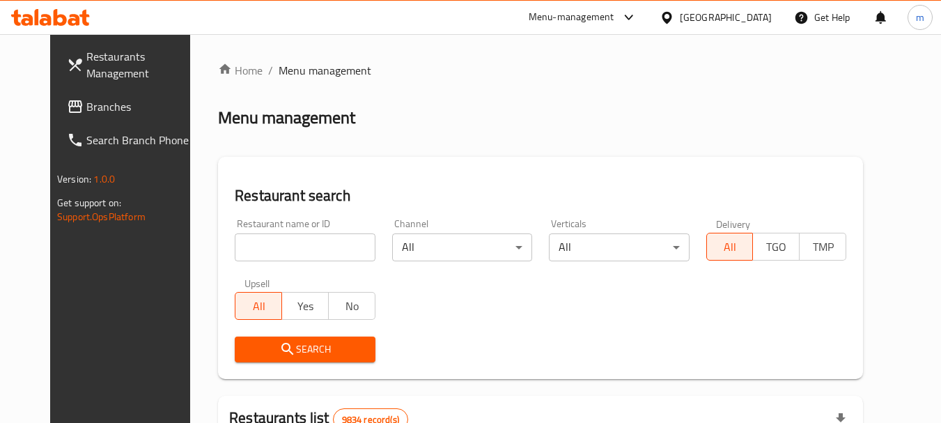
click at [252, 254] on input "search" at bounding box center [305, 247] width 140 height 28
paste input "674319"
type input "674319"
click at [294, 344] on span "Search" at bounding box center [305, 349] width 118 height 17
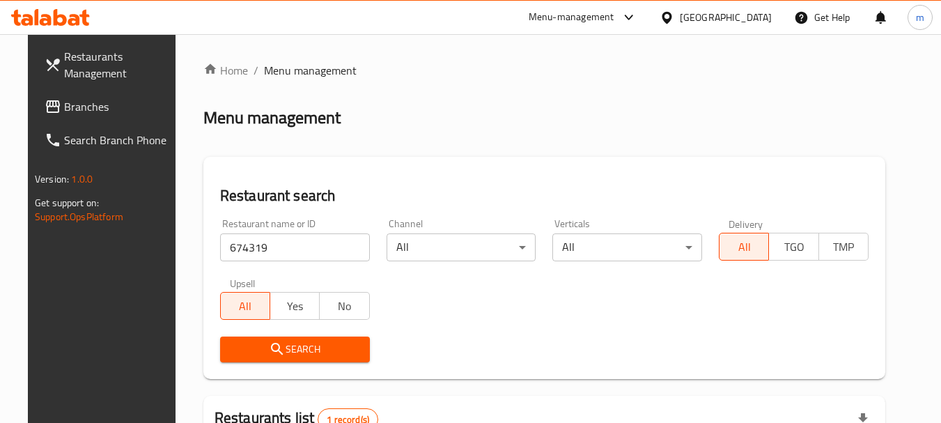
click at [72, 110] on span "Branches" at bounding box center [119, 106] width 110 height 17
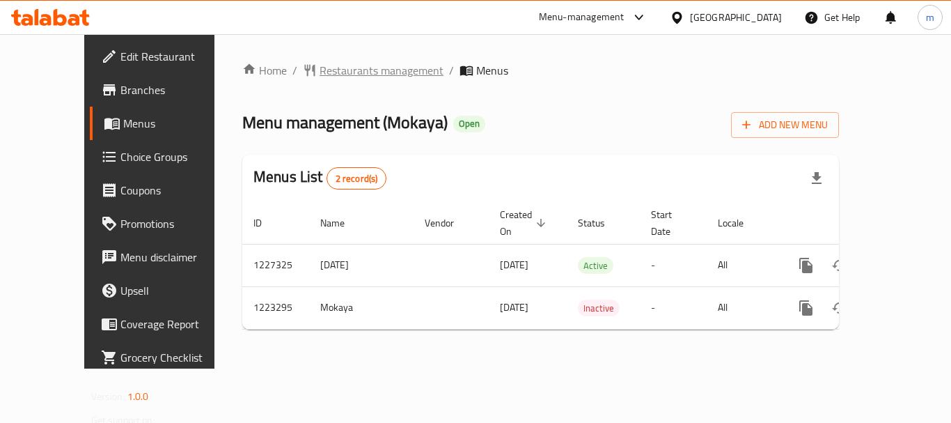
click at [320, 68] on span "Restaurants management" at bounding box center [382, 70] width 124 height 17
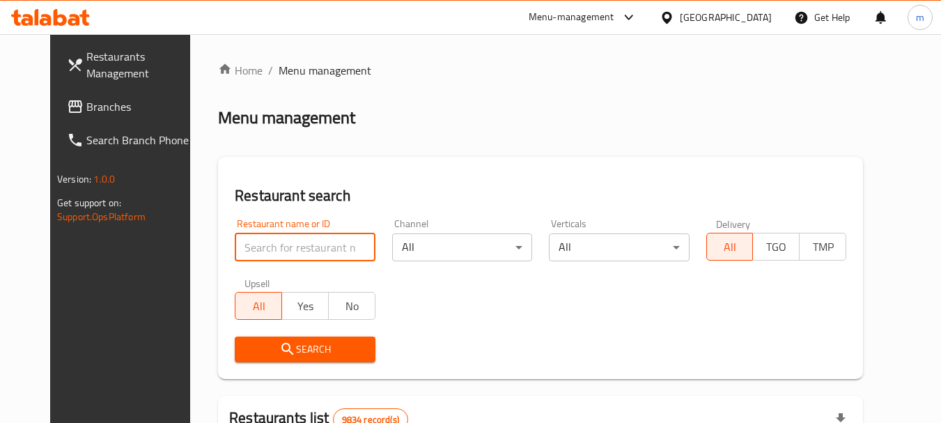
click at [254, 241] on input "search" at bounding box center [305, 247] width 140 height 28
paste input "674319"
type input "674319"
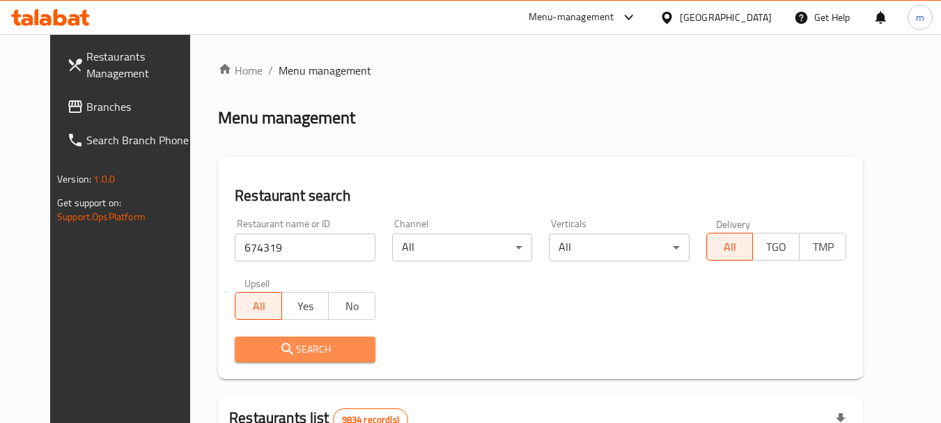
click at [276, 355] on span "Search" at bounding box center [305, 349] width 118 height 17
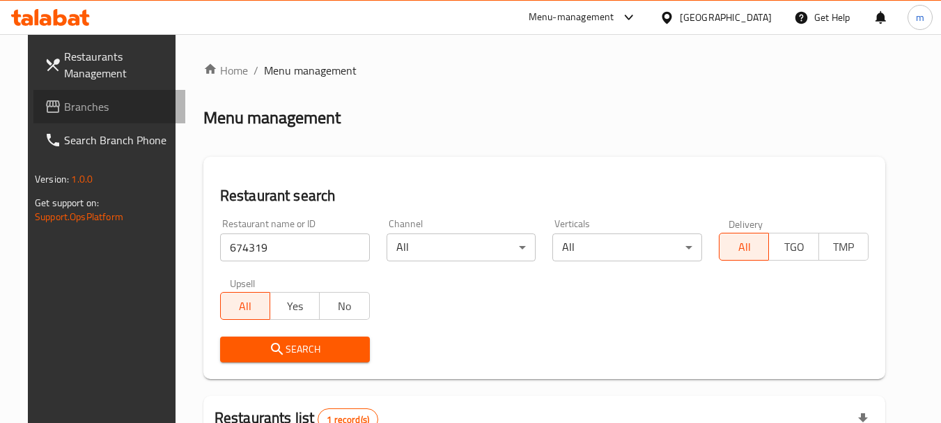
click at [64, 100] on span "Branches" at bounding box center [119, 106] width 110 height 17
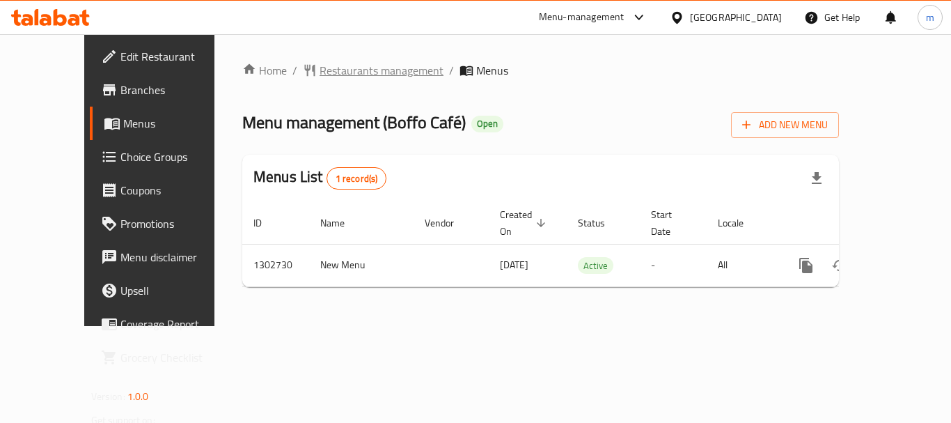
click at [320, 70] on span "Restaurants management" at bounding box center [382, 70] width 124 height 17
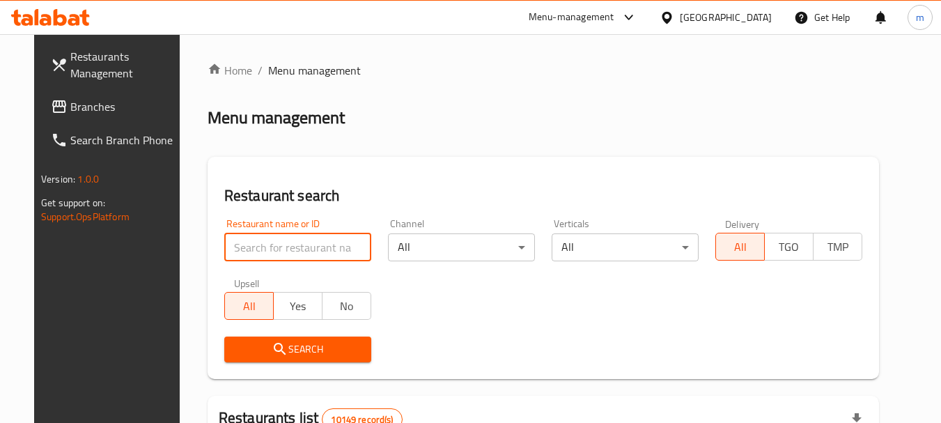
drag, startPoint x: 247, startPoint y: 251, endPoint x: 234, endPoint y: 249, distance: 12.7
click at [234, 249] on input "search" at bounding box center [297, 247] width 147 height 28
paste input "702540"
type input "702540"
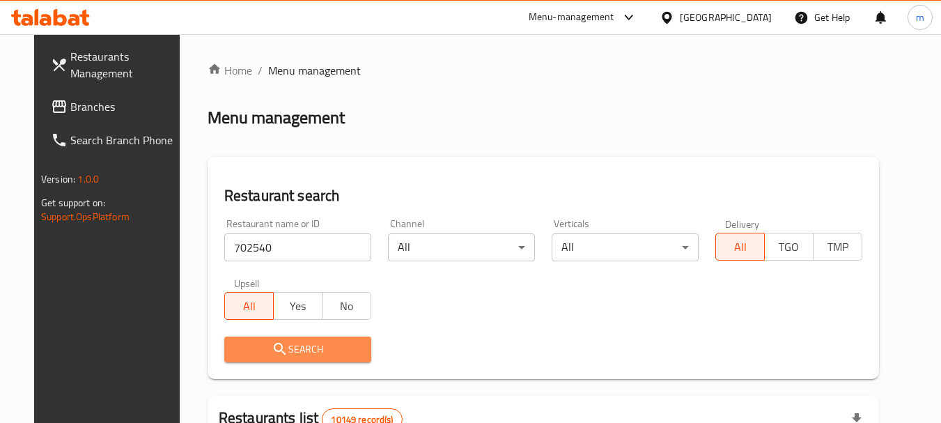
click at [276, 347] on span "Search" at bounding box center [297, 349] width 125 height 17
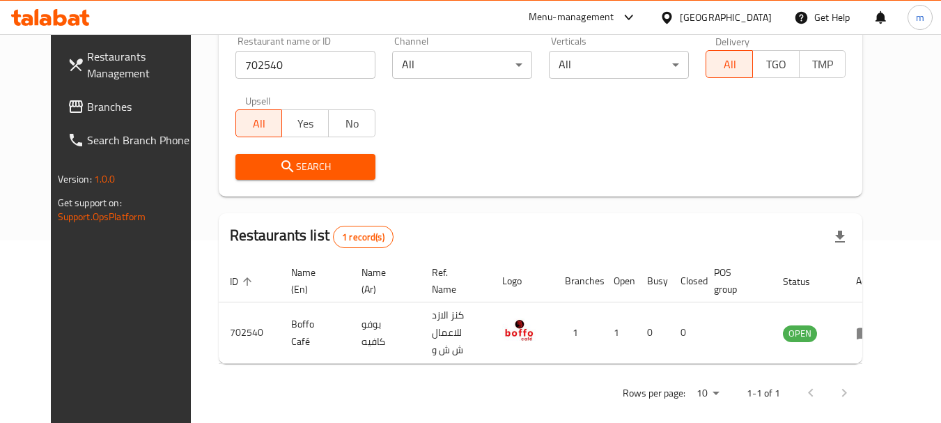
scroll to position [187, 0]
